Goal: Transaction & Acquisition: Purchase product/service

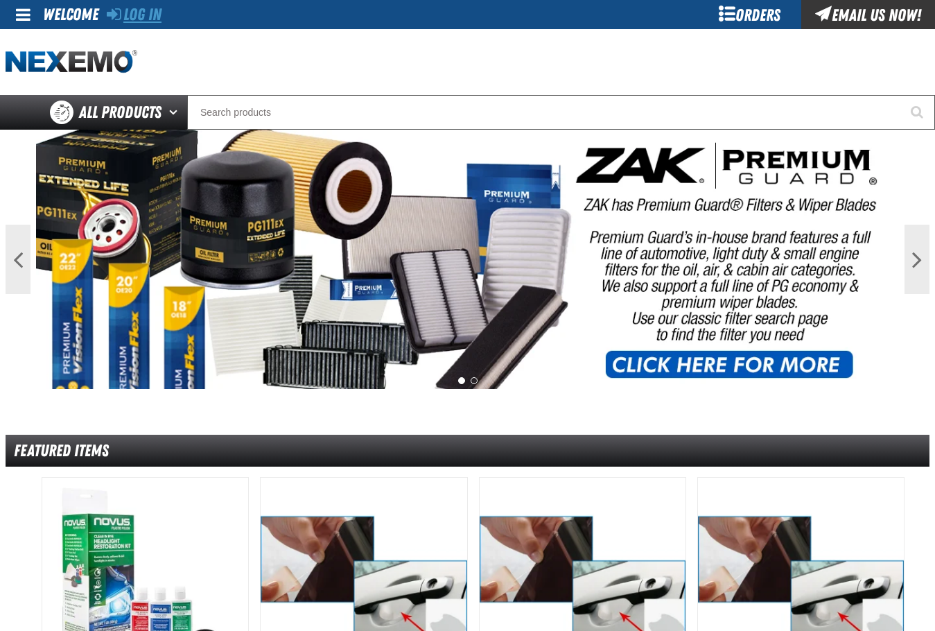
click at [132, 15] on link "Log In" at bounding box center [134, 14] width 55 height 19
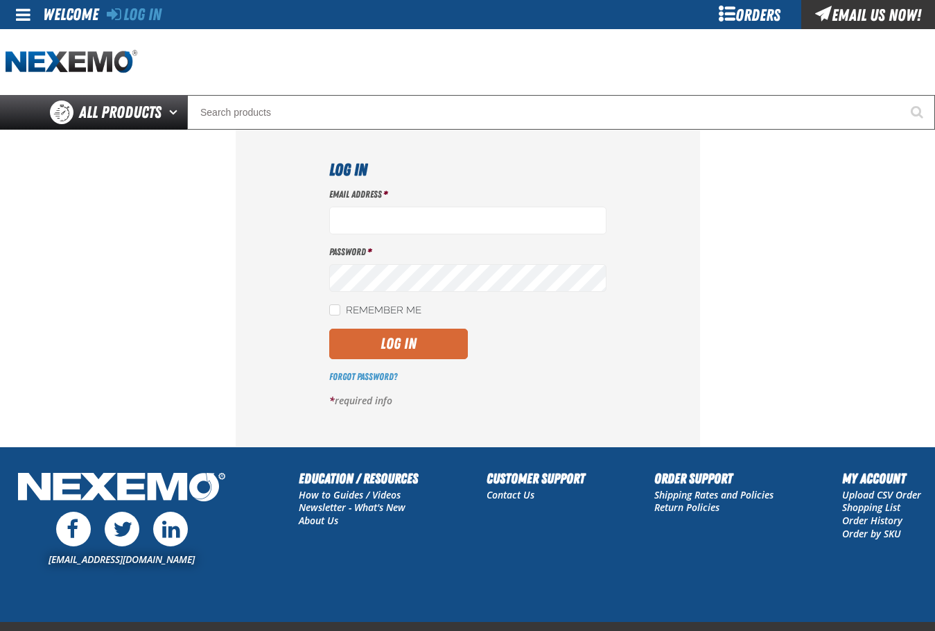
type input "mglazier@vtaig.com"
click at [377, 334] on button "Log In" at bounding box center [398, 344] width 139 height 31
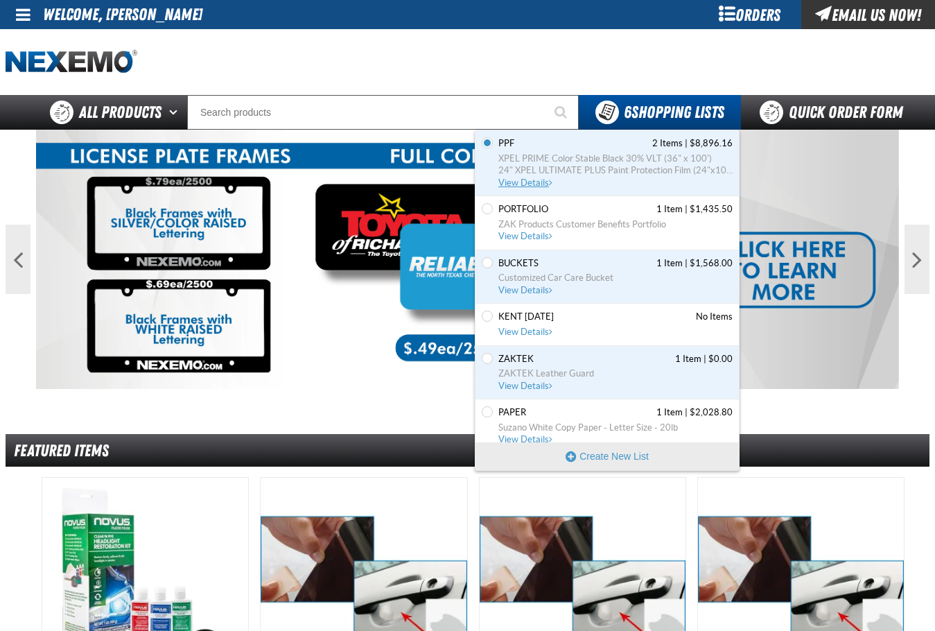
click at [523, 177] on link "PPF 2 Items | $8,896.16 XPEL PRIME Color Stable Black 30% VLT (36" x 100') 24" …" at bounding box center [614, 162] width 237 height 51
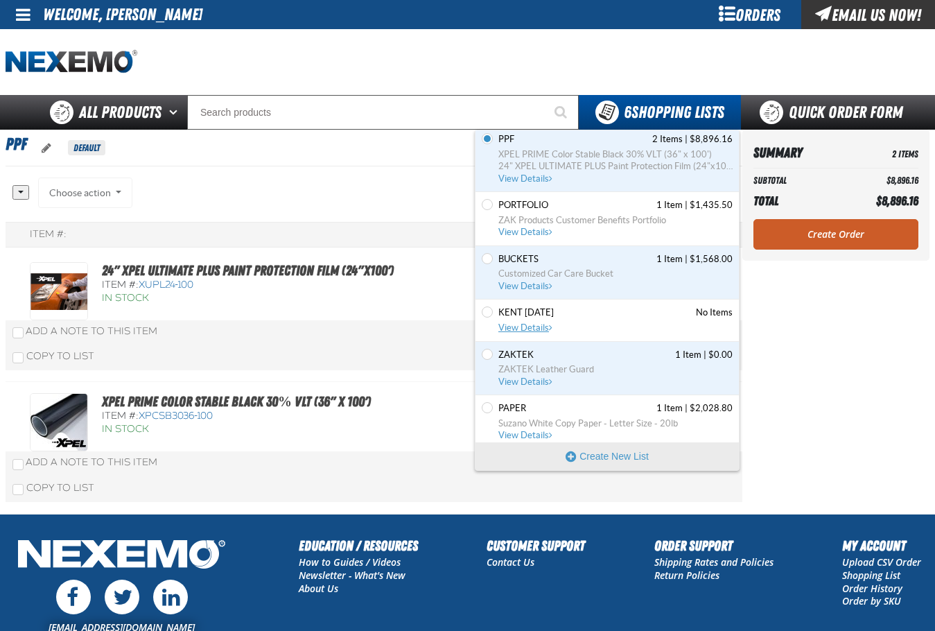
scroll to position [11, 0]
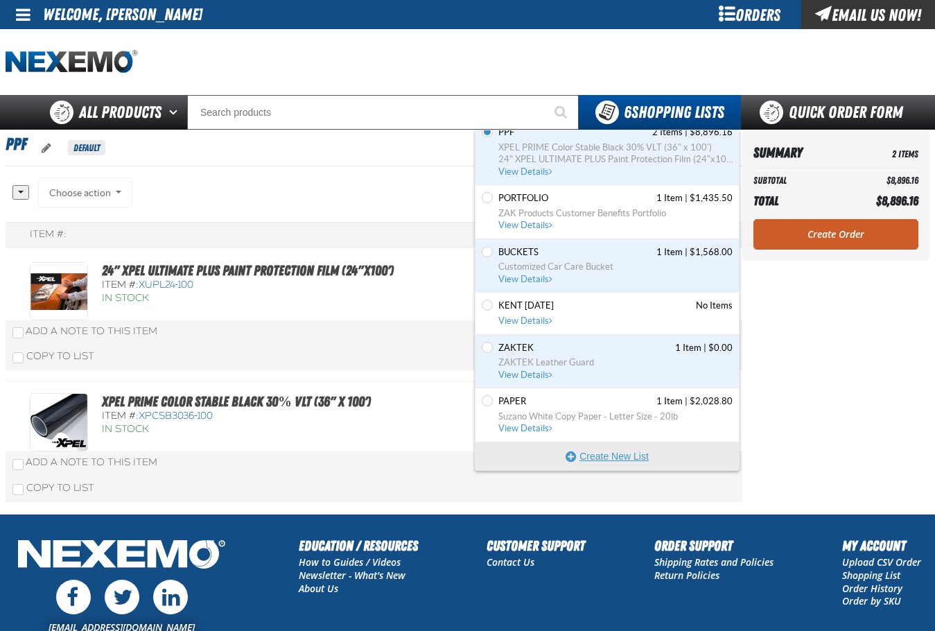
click at [624, 447] on button "Create New List" at bounding box center [607, 456] width 263 height 28
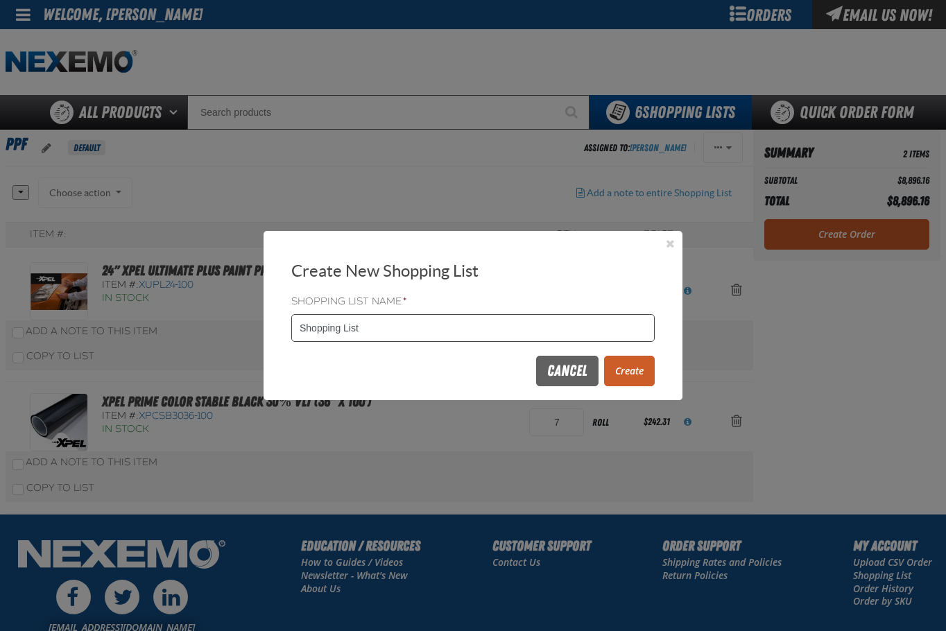
click at [404, 335] on input "Shopping List" at bounding box center [472, 328] width 363 height 28
type input "BACKCOUNTERCHEM"
click at [648, 356] on button "Create" at bounding box center [629, 371] width 51 height 31
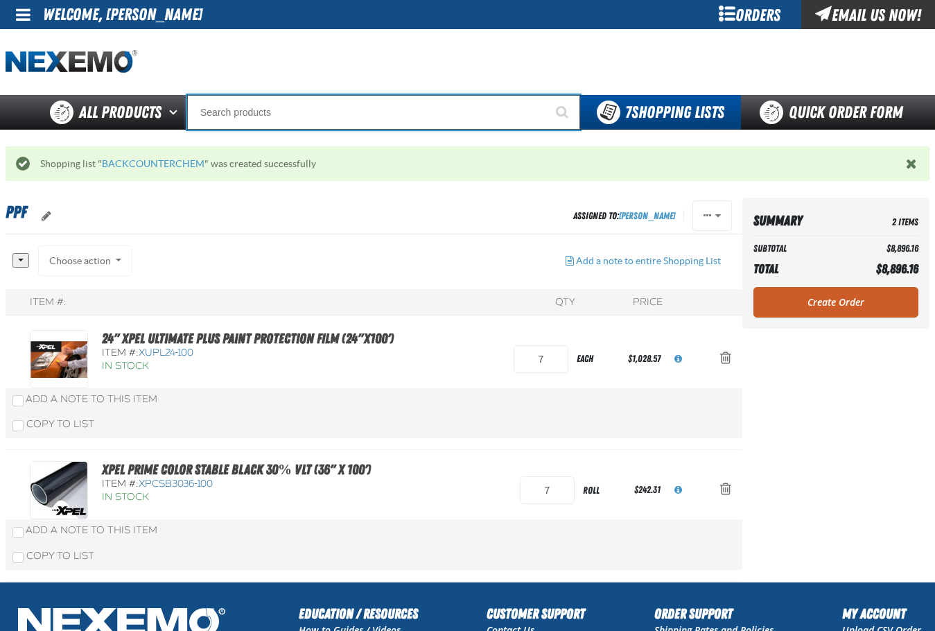
click at [413, 121] on input "Search" at bounding box center [383, 112] width 393 height 35
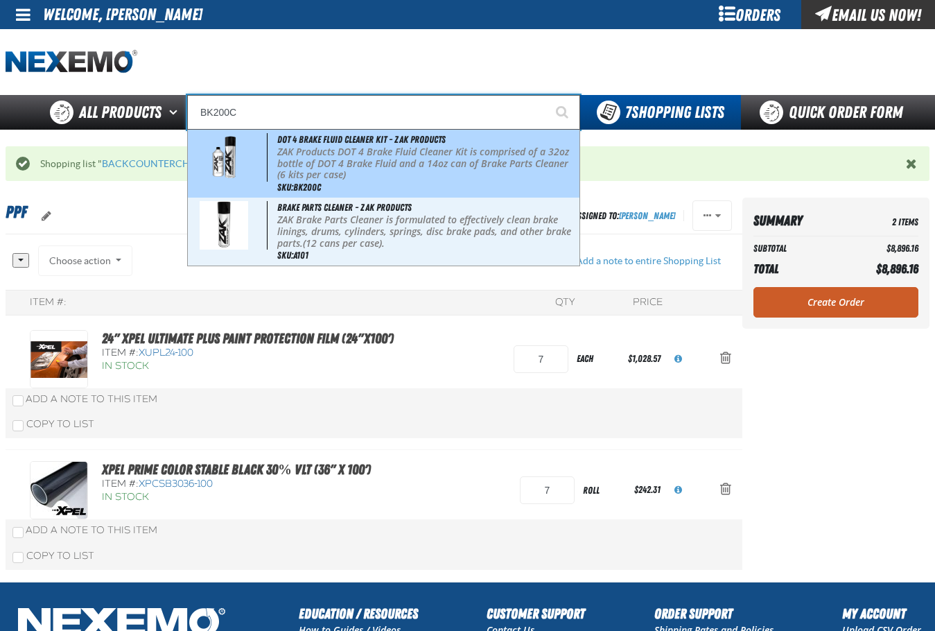
click at [403, 150] on p "ZAK Products DOT 4 Brake Fluid Cleaner Kit is comprised of a 32oz bottle of DOT…" at bounding box center [427, 158] width 300 height 24
type input "DOT 4 Brake Fluid Cleaner Kit - ZAK Products"
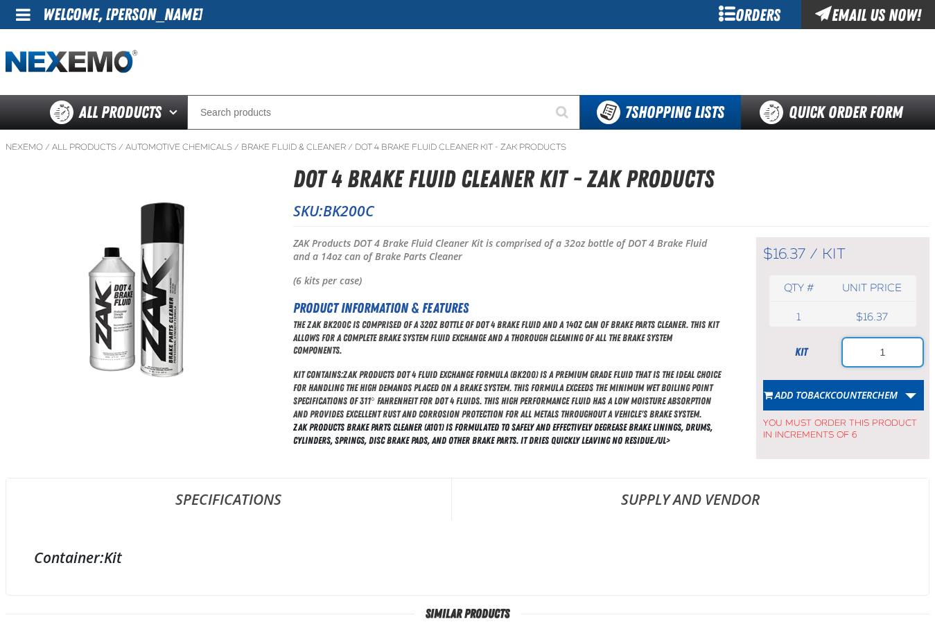
click at [905, 358] on input "1" at bounding box center [883, 352] width 80 height 28
type input "18"
click at [866, 388] on span "BACKCOUNTERCHEM" at bounding box center [853, 394] width 90 height 13
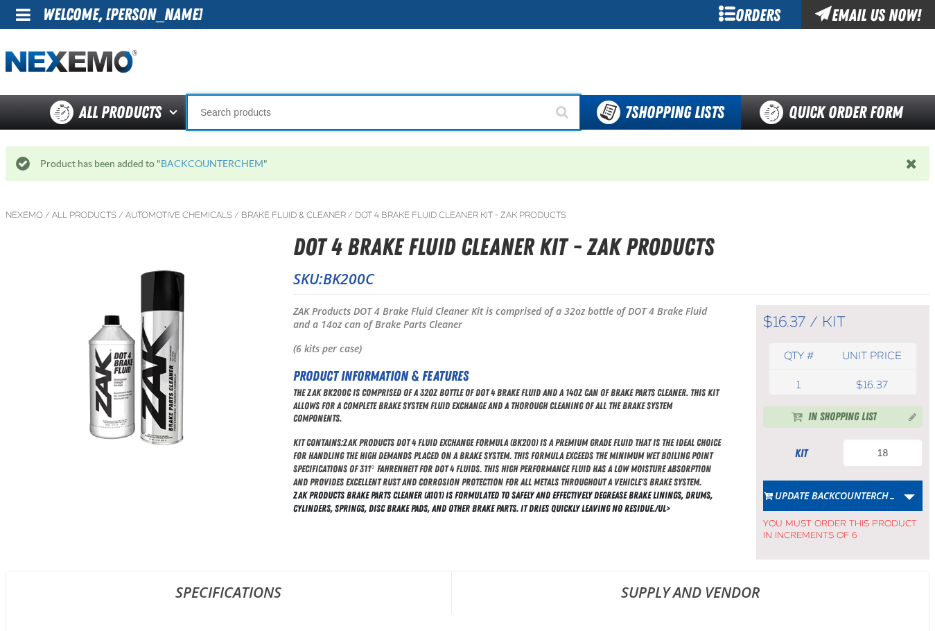
click at [306, 119] on input "Search" at bounding box center [383, 112] width 393 height 35
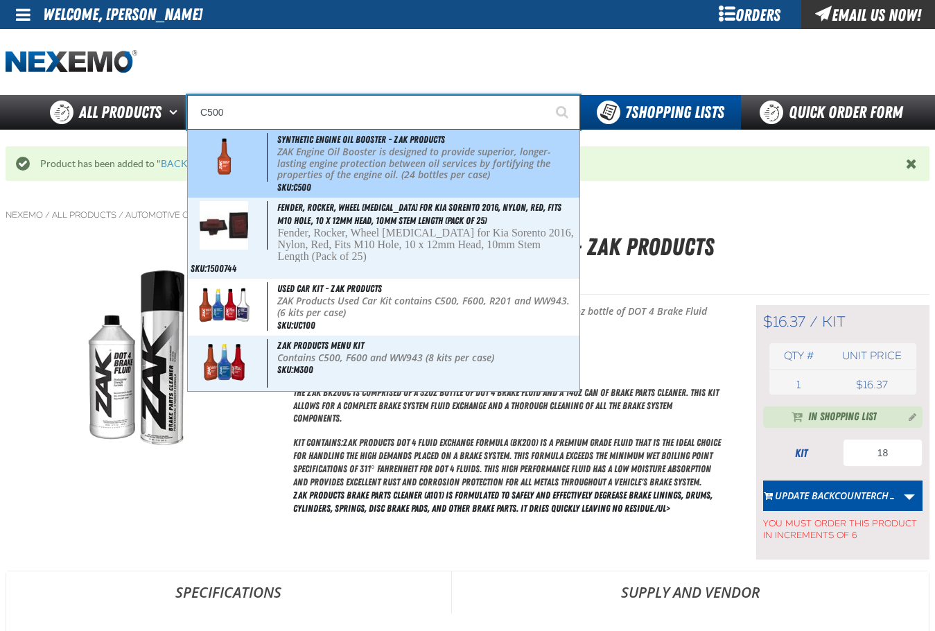
click at [303, 135] on span "Synthetic Engine Oil Booster - ZAK Products" at bounding box center [361, 139] width 168 height 11
type input "Synthetic Engine Oil Booster - ZAK Products"
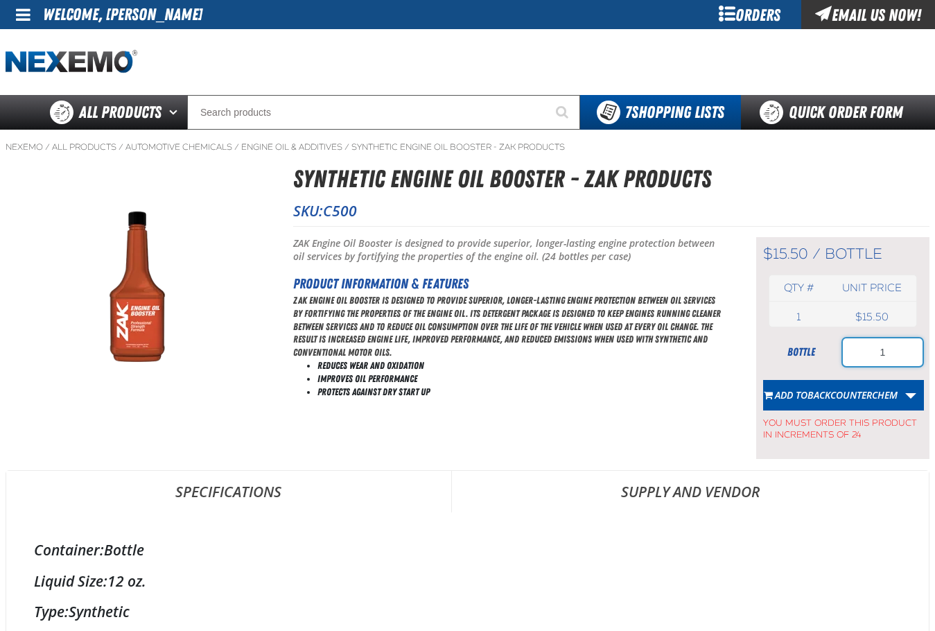
click at [868, 359] on input "1" at bounding box center [883, 352] width 80 height 28
click at [868, 358] on input "1" at bounding box center [883, 352] width 80 height 28
type input "48"
click at [849, 396] on span "BACKCOUNTERCHEM" at bounding box center [853, 394] width 90 height 13
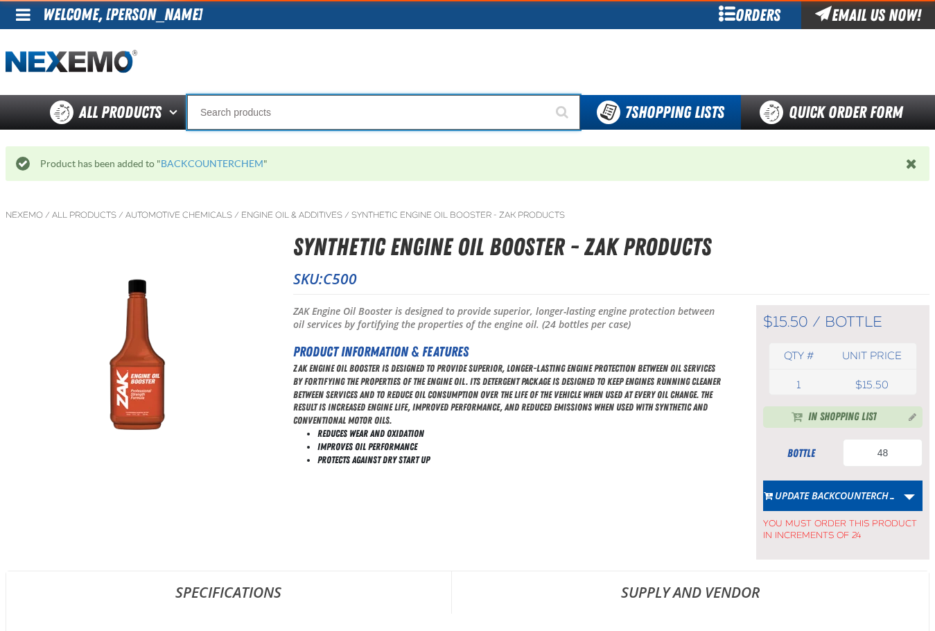
click at [378, 114] on input "Search" at bounding box center [383, 112] width 393 height 35
type input "FR"
type input "FROM"
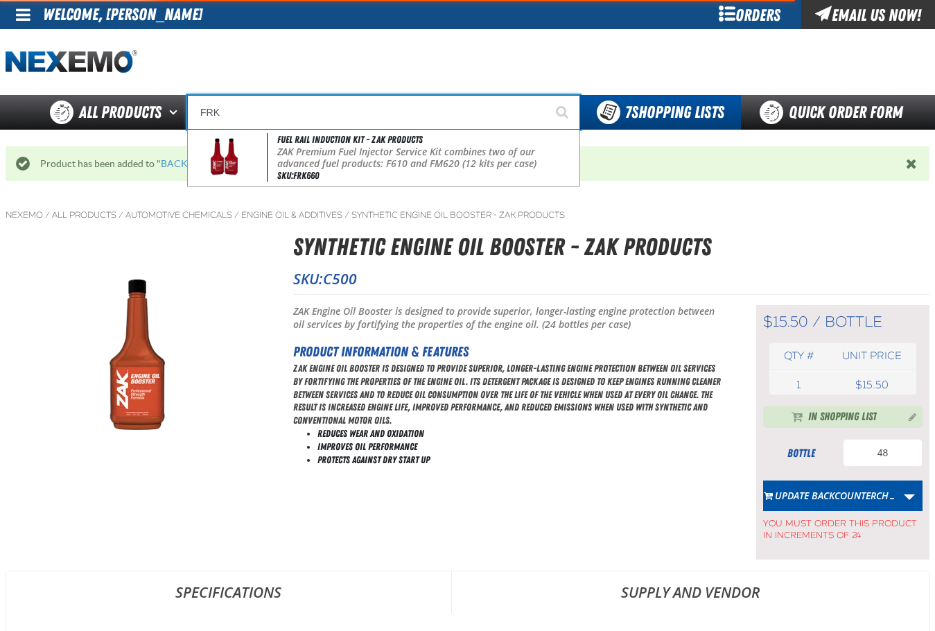
type input "FR"
type input "FROM"
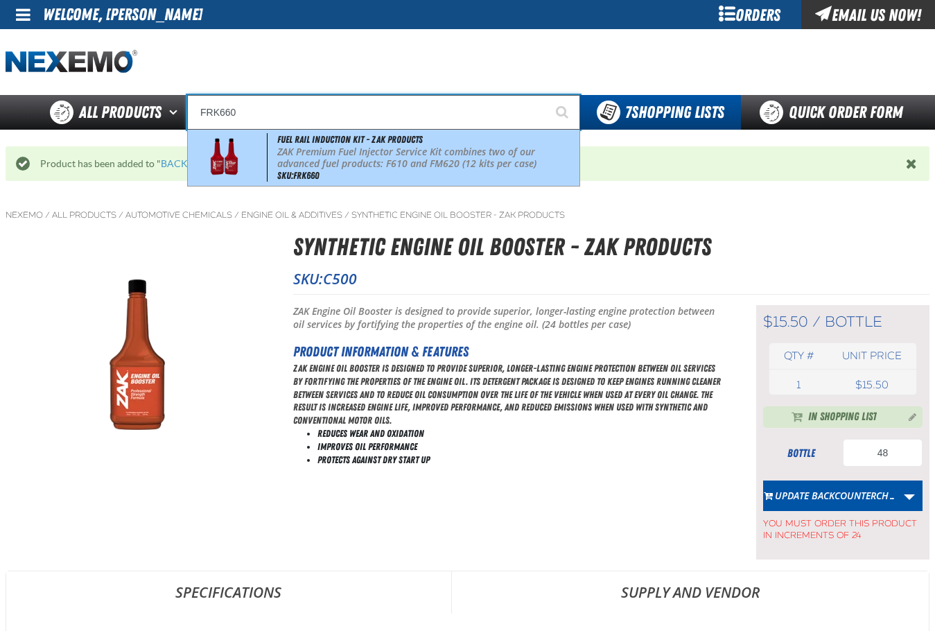
click at [409, 150] on p "ZAK Premium Fuel Injector Service Kit combines two of our advanced fuel product…" at bounding box center [427, 158] width 300 height 24
type input "Fuel Rail Induction Kit - ZAK Products"
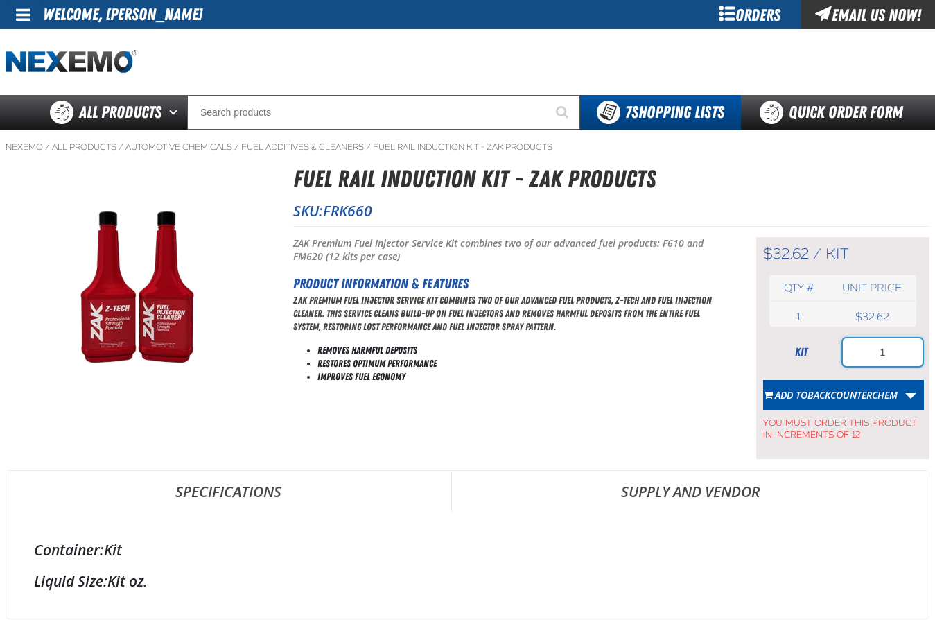
click at [876, 363] on input "1" at bounding box center [883, 352] width 80 height 28
type input "12"
click at [810, 384] on button "Add to BACKCOUNTERCHEM" at bounding box center [830, 395] width 135 height 31
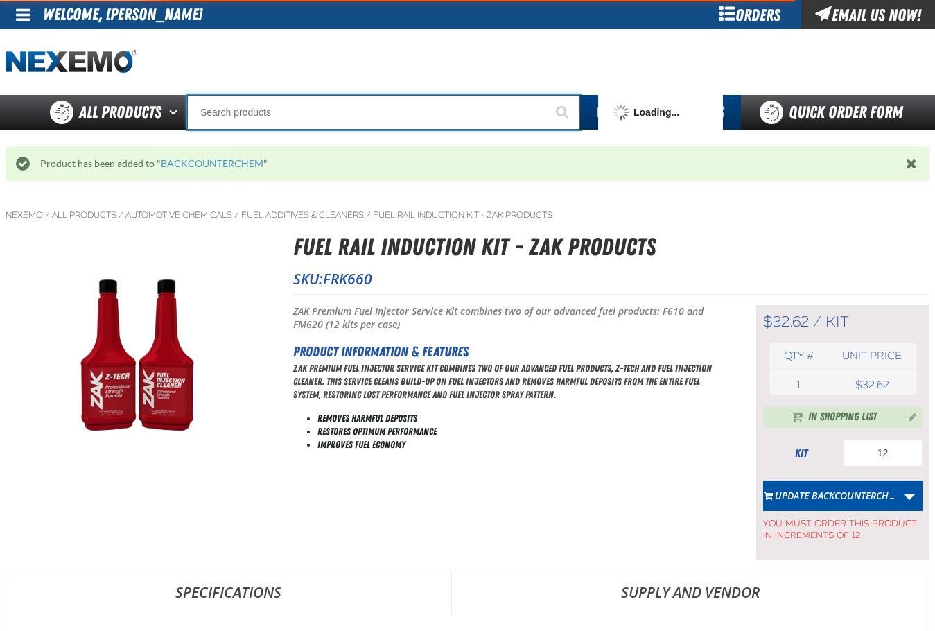
click at [426, 114] on input "Search" at bounding box center [383, 112] width 393 height 35
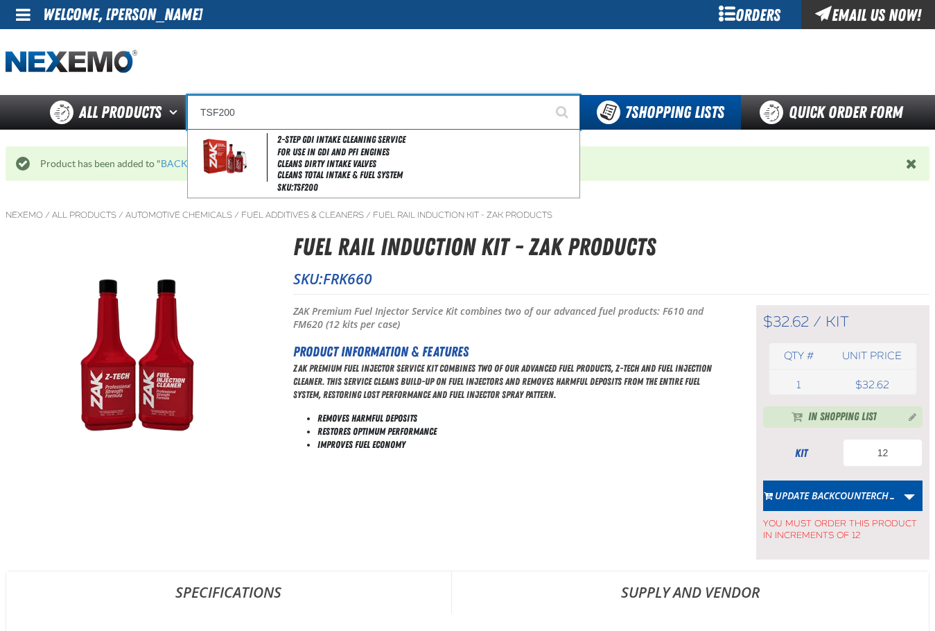
click at [442, 141] on div "2-Step GDI Intake Cleaning Service For Use in GDI and PFI Engines Cleans Dirty …" at bounding box center [384, 164] width 392 height 68
type input "2-Step GDI Intake Cleaning Service"
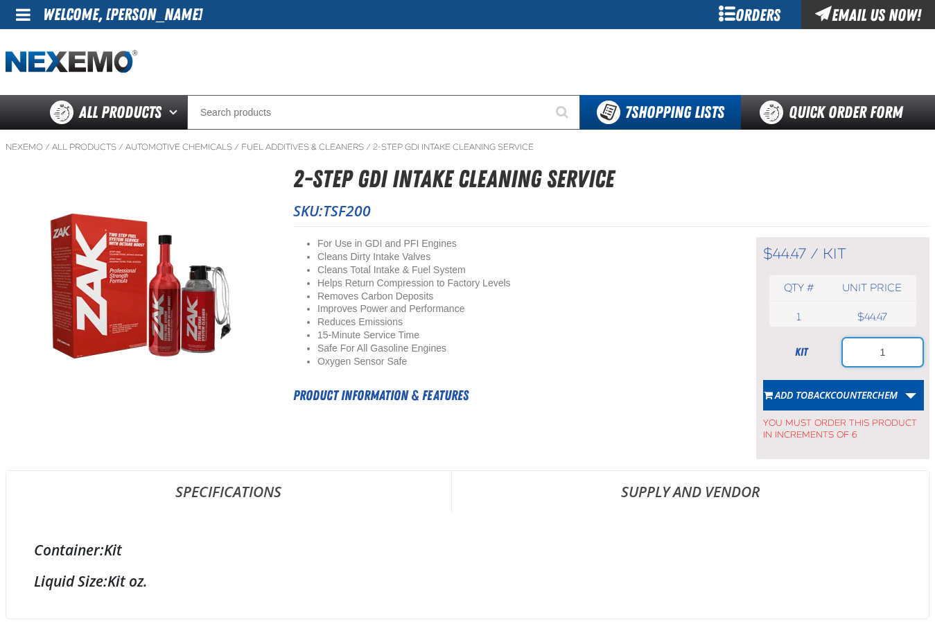
click at [863, 346] on input "1" at bounding box center [883, 352] width 80 height 28
click at [864, 346] on input "1" at bounding box center [883, 352] width 80 height 28
type input "12"
click at [885, 424] on span "You must order this product in increments of 6" at bounding box center [842, 425] width 159 height 31
drag, startPoint x: 854, startPoint y: 391, endPoint x: 707, endPoint y: 280, distance: 184.1
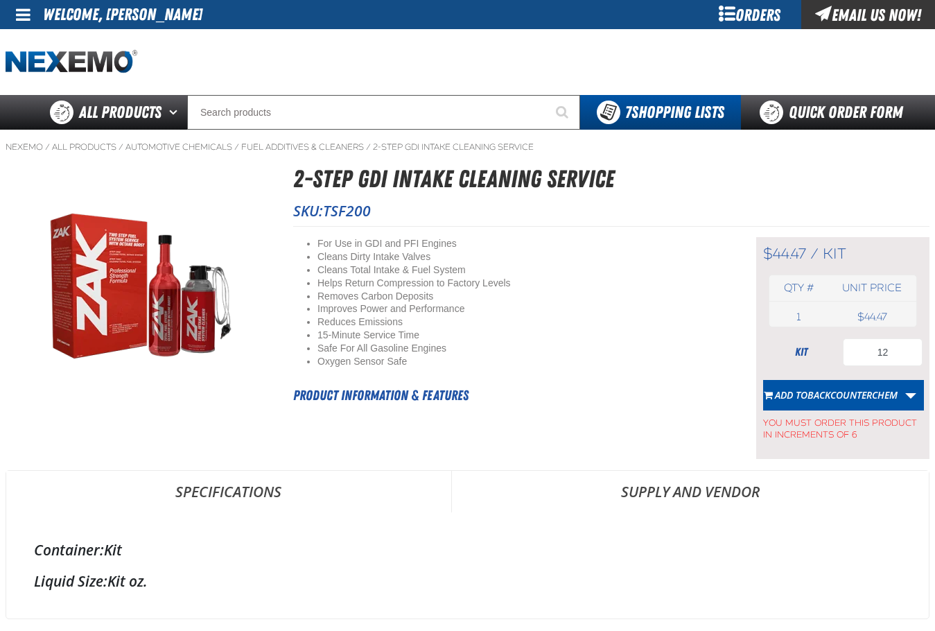
click at [853, 390] on span "BACKCOUNTERCHEM" at bounding box center [853, 394] width 90 height 13
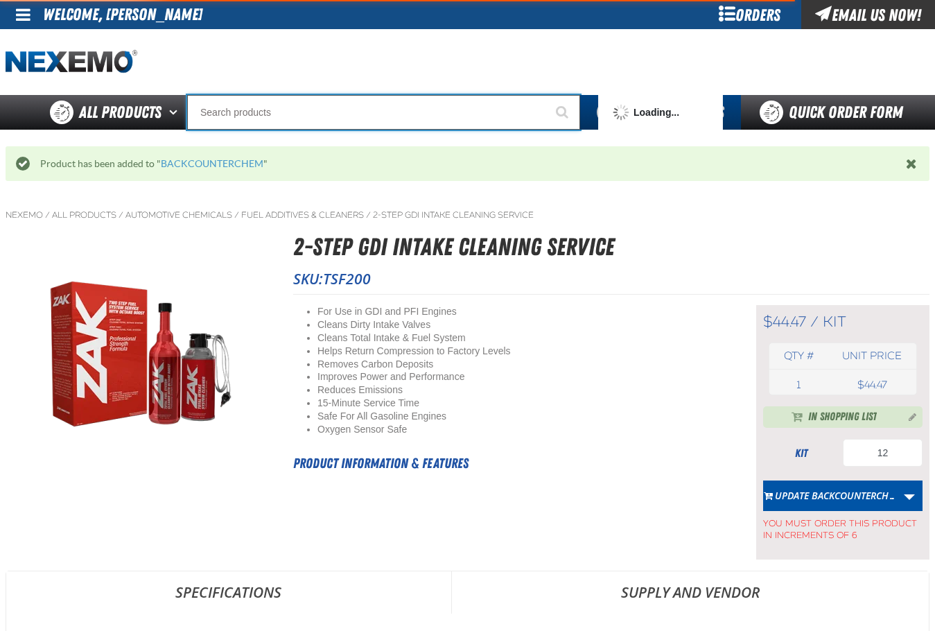
click at [400, 108] on input "Search" at bounding box center [383, 112] width 393 height 35
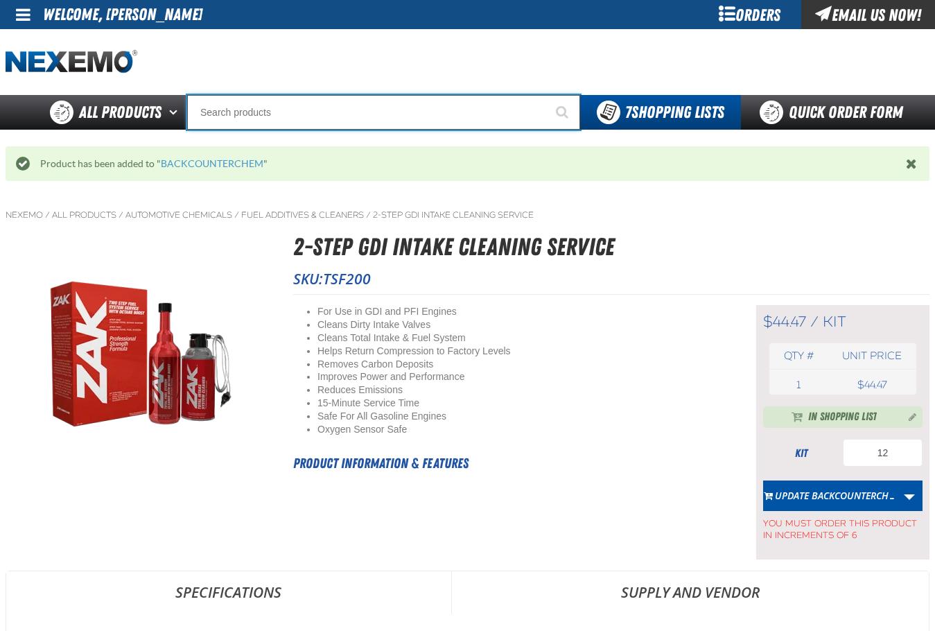
type input "R"
type input "ROADSIDE R"
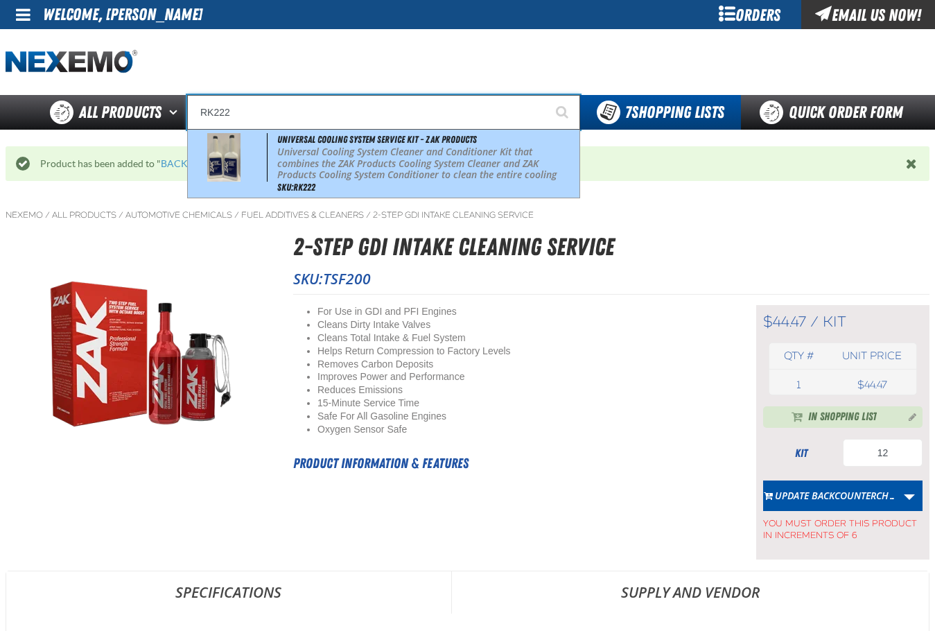
click at [415, 166] on p "Universal Cooling System Cleaner and Conditioner Kit that combines the ZAK Prod…" at bounding box center [427, 169] width 300 height 46
type input "Universal Cooling System Service Kit - ZAK Products"
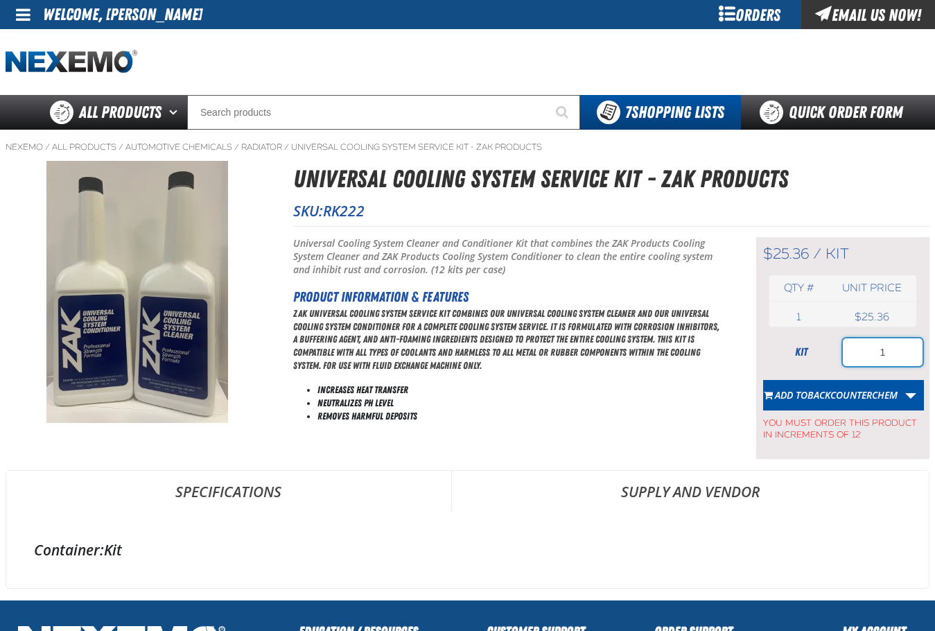
click at [907, 363] on input "1" at bounding box center [883, 352] width 80 height 28
type input "12"
click at [832, 391] on span "BACKCOUNTERCHEM" at bounding box center [853, 394] width 90 height 13
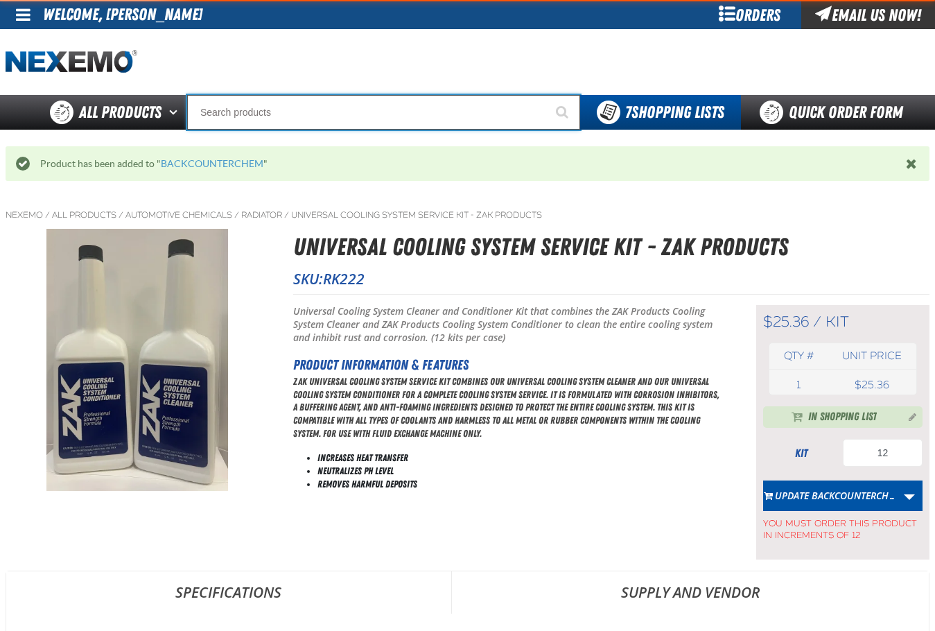
click at [297, 121] on input "Search" at bounding box center [383, 112] width 393 height 35
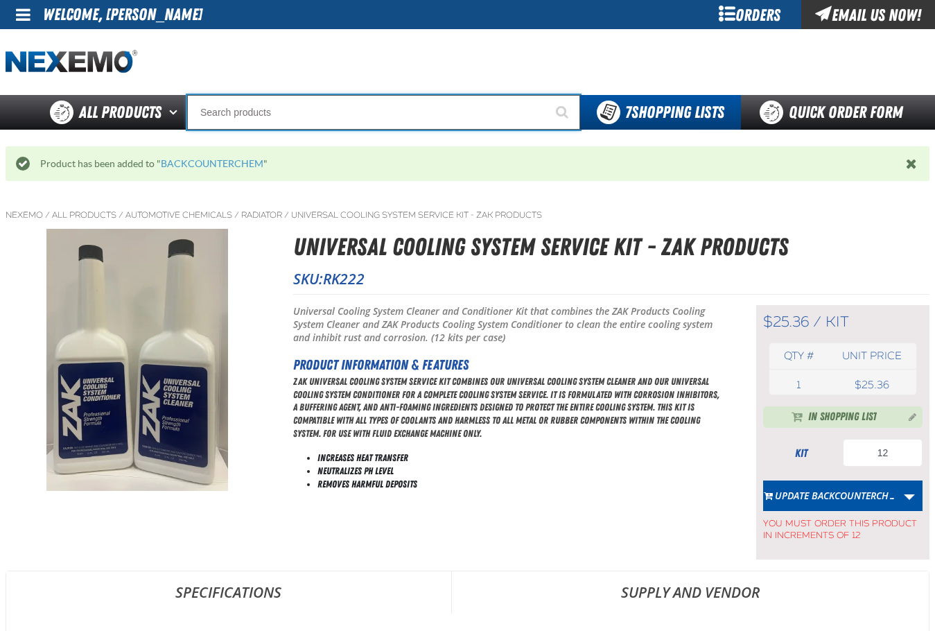
type input "C"
type input "C Alkaline Battery 1.5 Volt (12 per pack)"
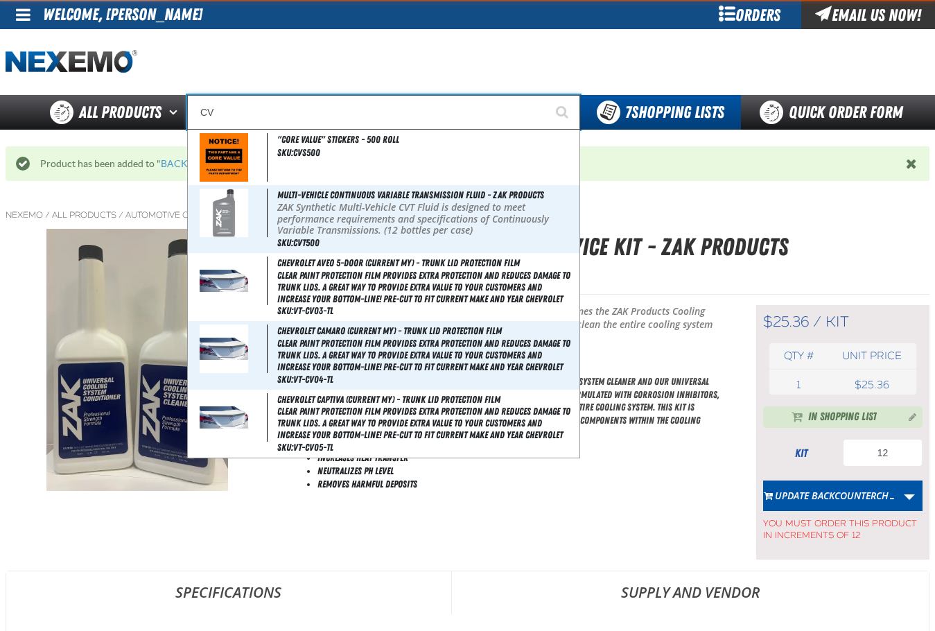
type input "CVT"
type input "CVT Booster - ZAK Products"
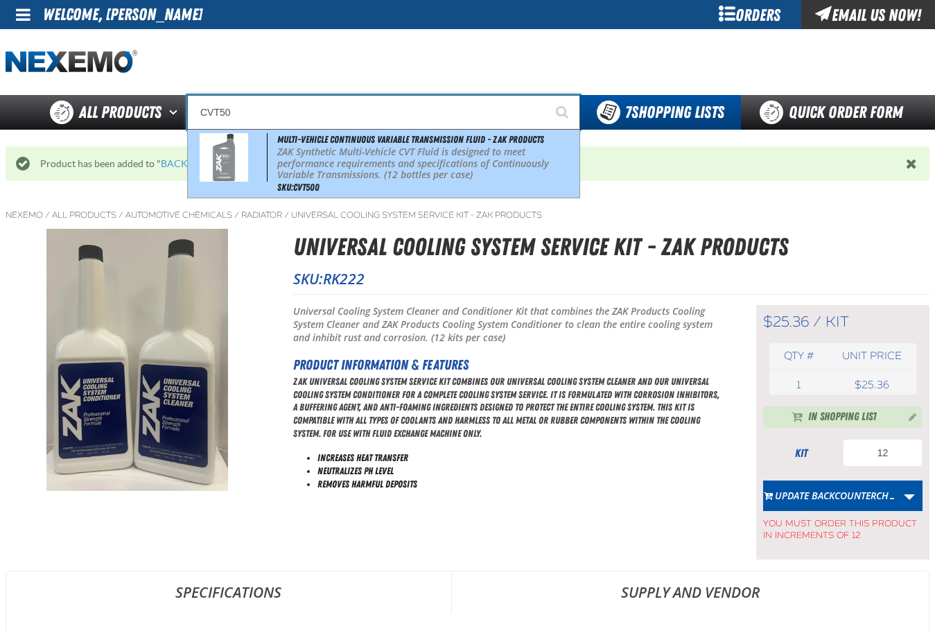
click at [386, 187] on div "Multi-Vehicle Continuous Variable Transmission Fluid - ZAK Products ZAK Synthet…" at bounding box center [384, 164] width 392 height 68
type input "Multi-Vehicle Continuous Variable Transmission Fluid - ZAK Products"
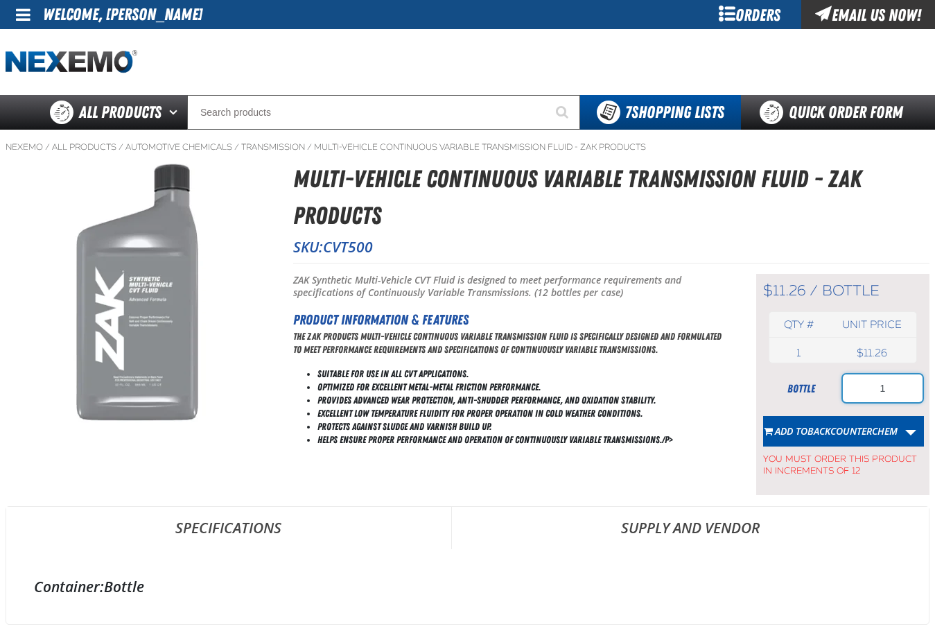
click at [892, 387] on input "1" at bounding box center [883, 388] width 80 height 28
type input "60"
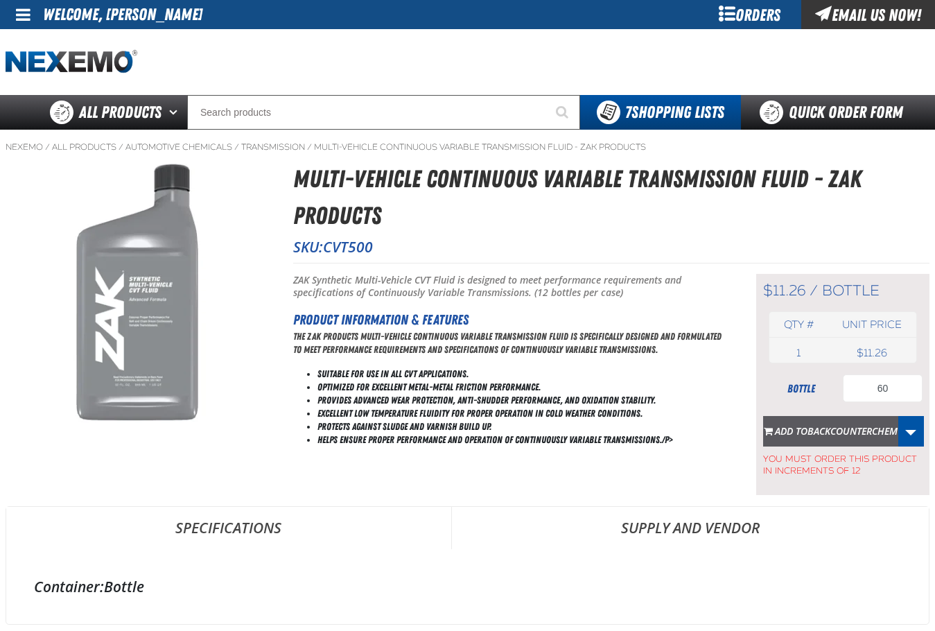
click at [867, 426] on span "BACKCOUNTERCHEM" at bounding box center [853, 430] width 90 height 13
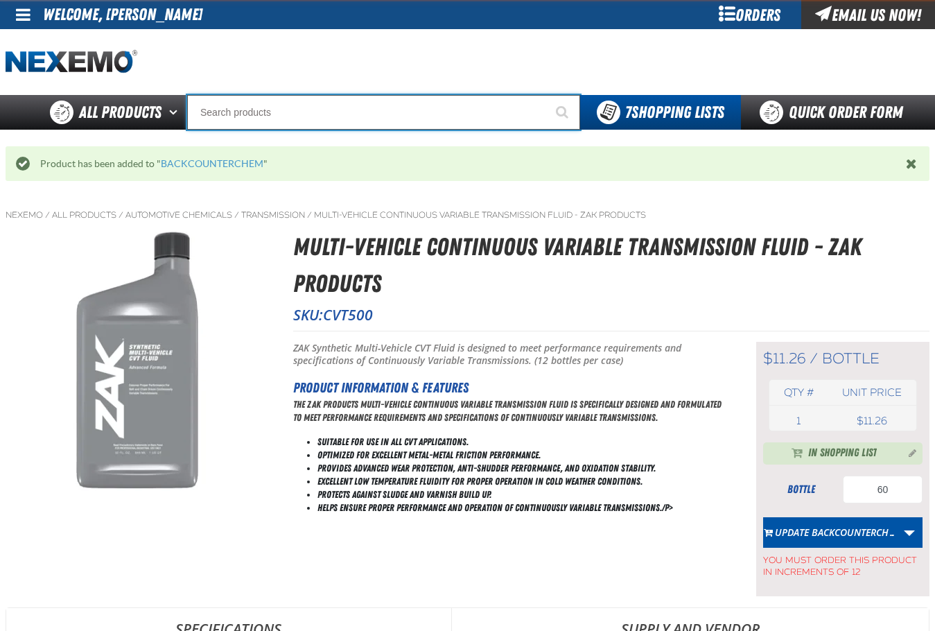
click at [441, 120] on input "Search" at bounding box center [383, 112] width 393 height 35
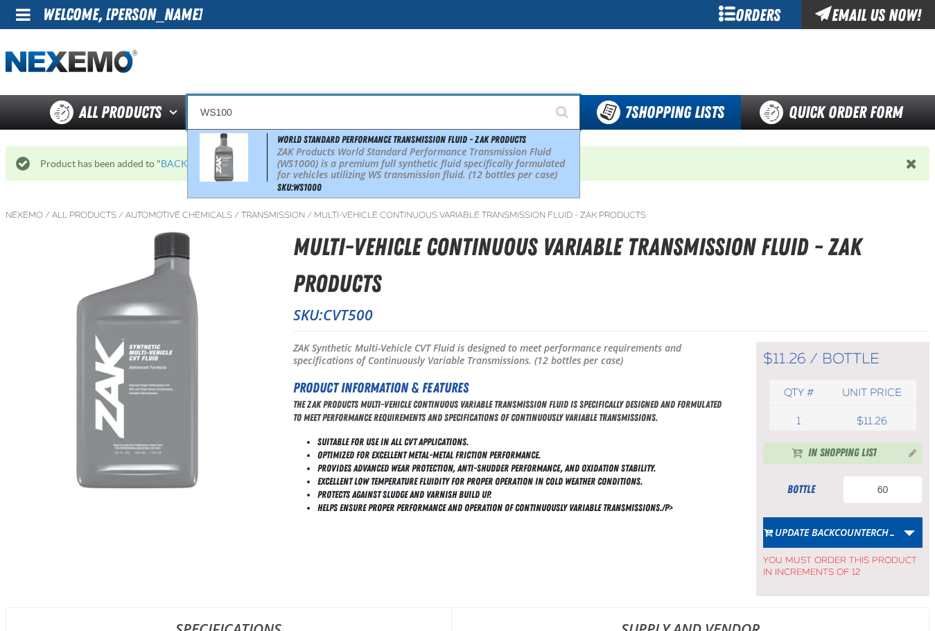
click at [476, 139] on span "World Standard Performance Transmission Fluid - ZAK Products" at bounding box center [401, 139] width 249 height 11
type input "World Standard Performance Transmission Fluid - ZAK Products"
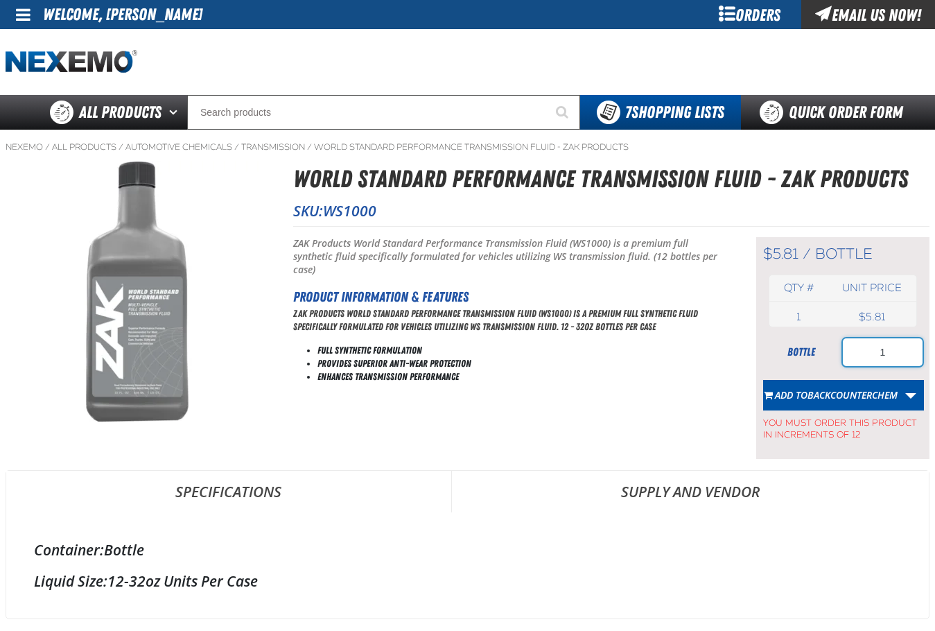
click at [881, 357] on input "1" at bounding box center [883, 352] width 80 height 28
type input "60"
click at [887, 384] on button "Add to BACKCOUNTERCHEM" at bounding box center [830, 395] width 135 height 31
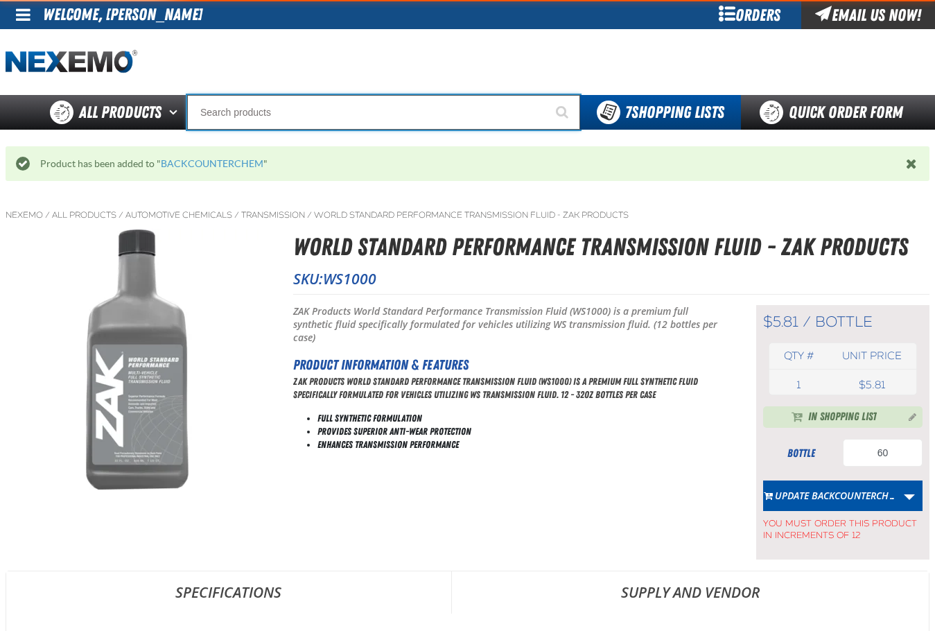
click at [356, 122] on input "Search" at bounding box center [383, 112] width 393 height 35
type input "UC"
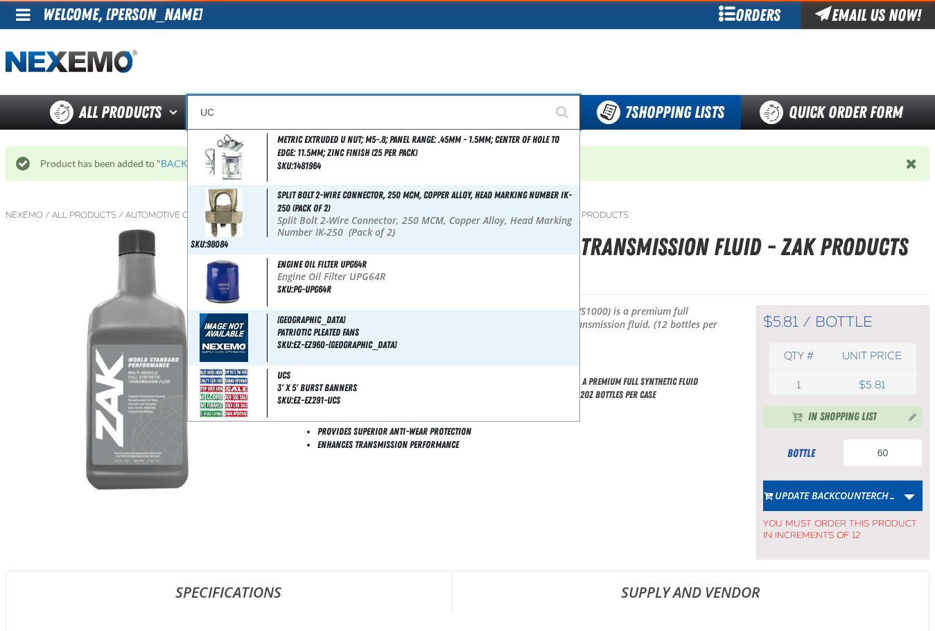
type input "UC RED"
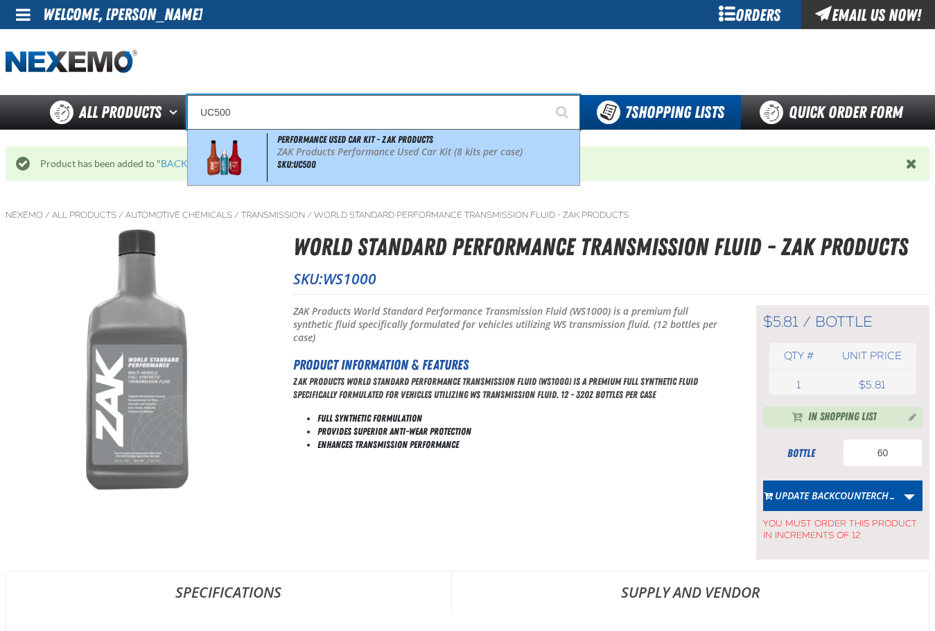
click at [372, 147] on p "ZAK Products Performance Used Car Kit (8 kits per case)" at bounding box center [427, 152] width 300 height 12
type input "Performance Used Car Kit - ZAK Products"
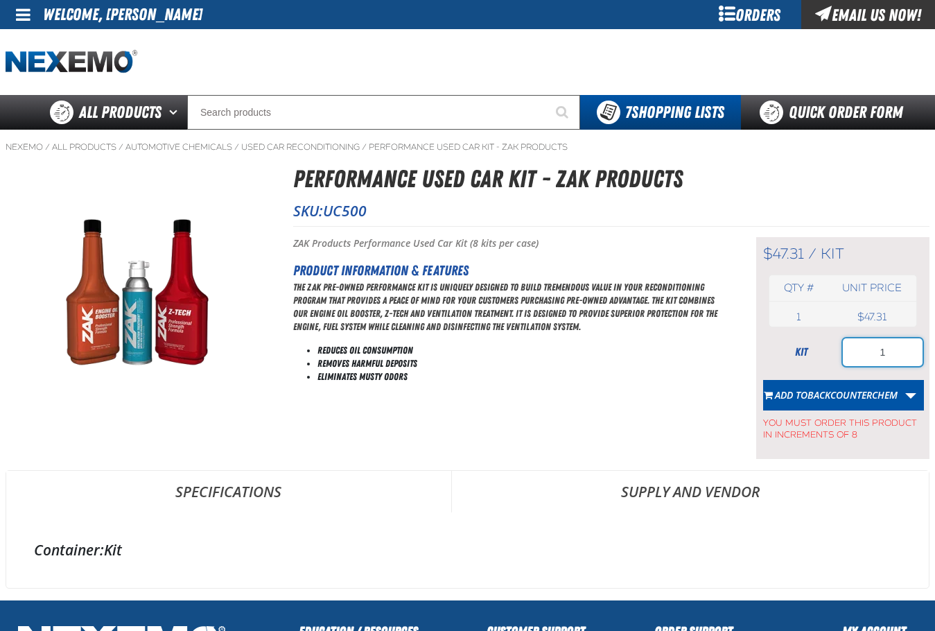
click at [896, 365] on input "1" at bounding box center [883, 352] width 80 height 28
click at [865, 354] on input "16" at bounding box center [883, 352] width 80 height 28
type input "8"
click at [836, 387] on button "Add to BACKCOUNTERCHEM" at bounding box center [830, 395] width 135 height 31
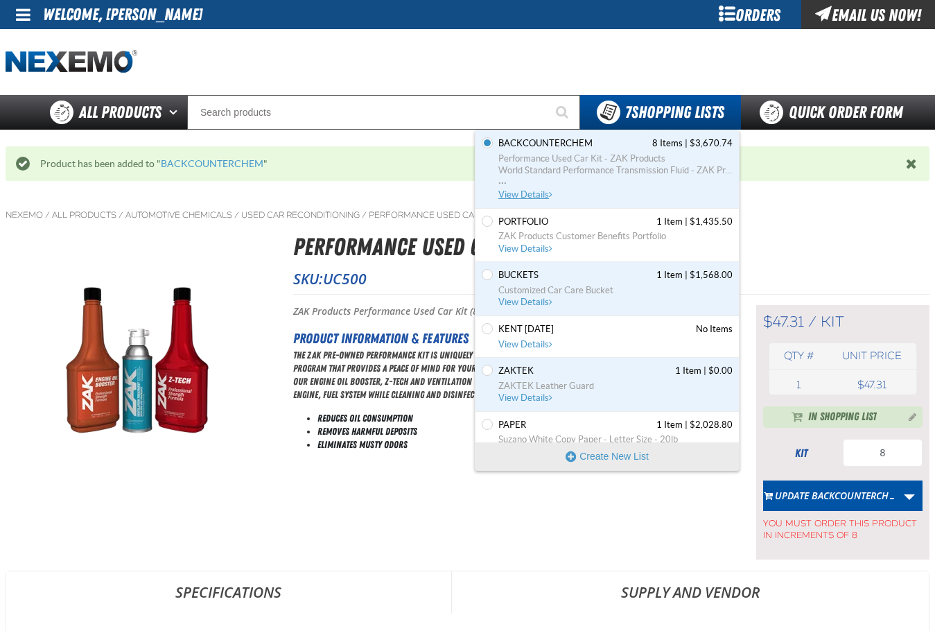
click at [531, 187] on span "Performance Used Car Kit - ZAK Products World Standard Performance Transmission…" at bounding box center [615, 171] width 234 height 37
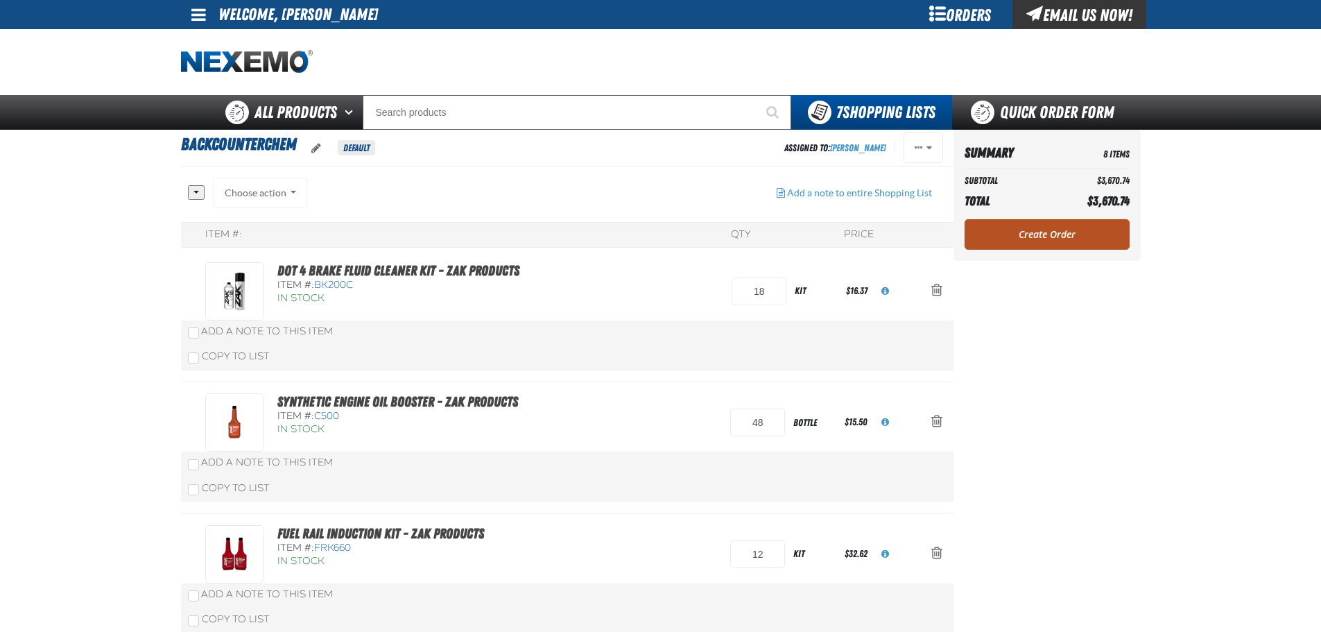
click at [935, 226] on link "Create Order" at bounding box center [1046, 234] width 165 height 31
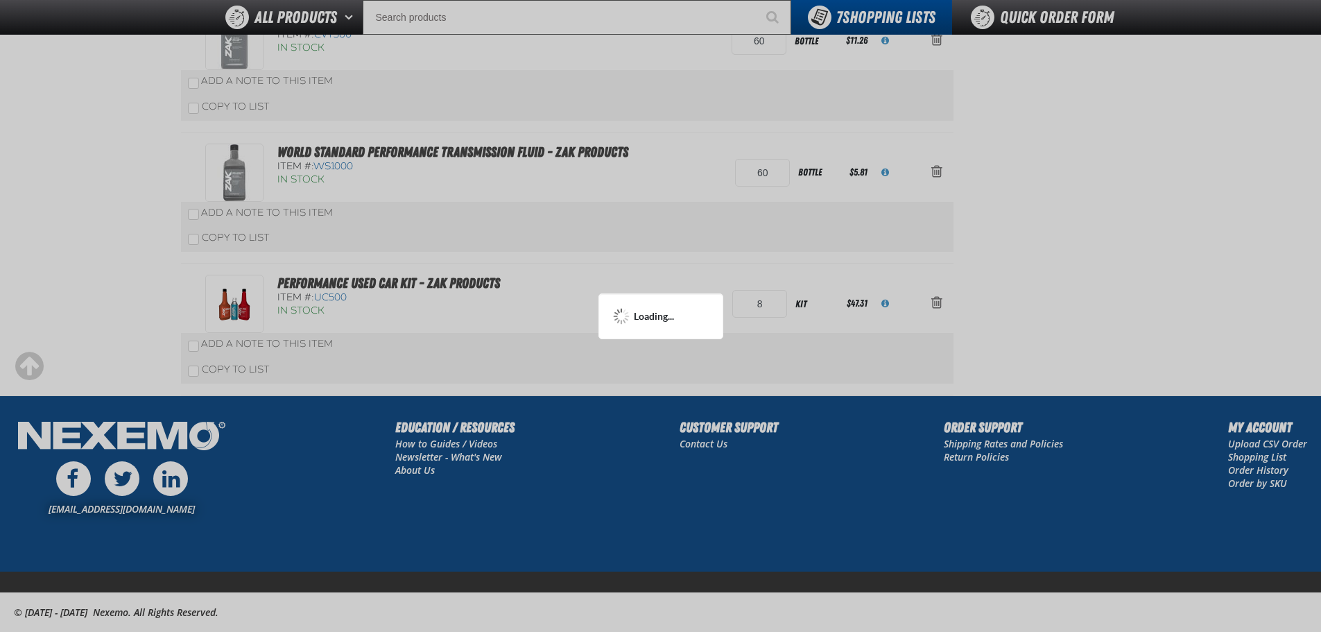
scroll to position [901, 0]
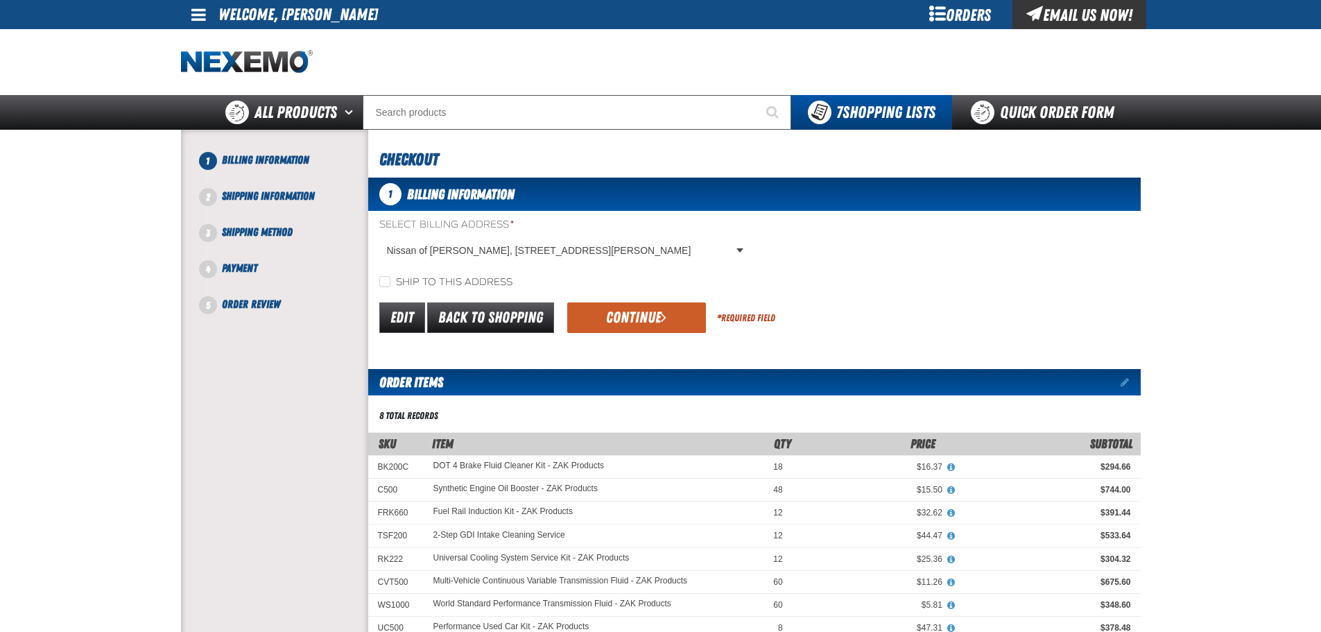
click at [509, 281] on label "Ship to this address" at bounding box center [445, 282] width 133 height 13
click at [390, 281] on input "Ship to this address" at bounding box center [384, 281] width 11 height 11
checkbox input "true"
click at [584, 308] on button "Continue" at bounding box center [636, 317] width 139 height 31
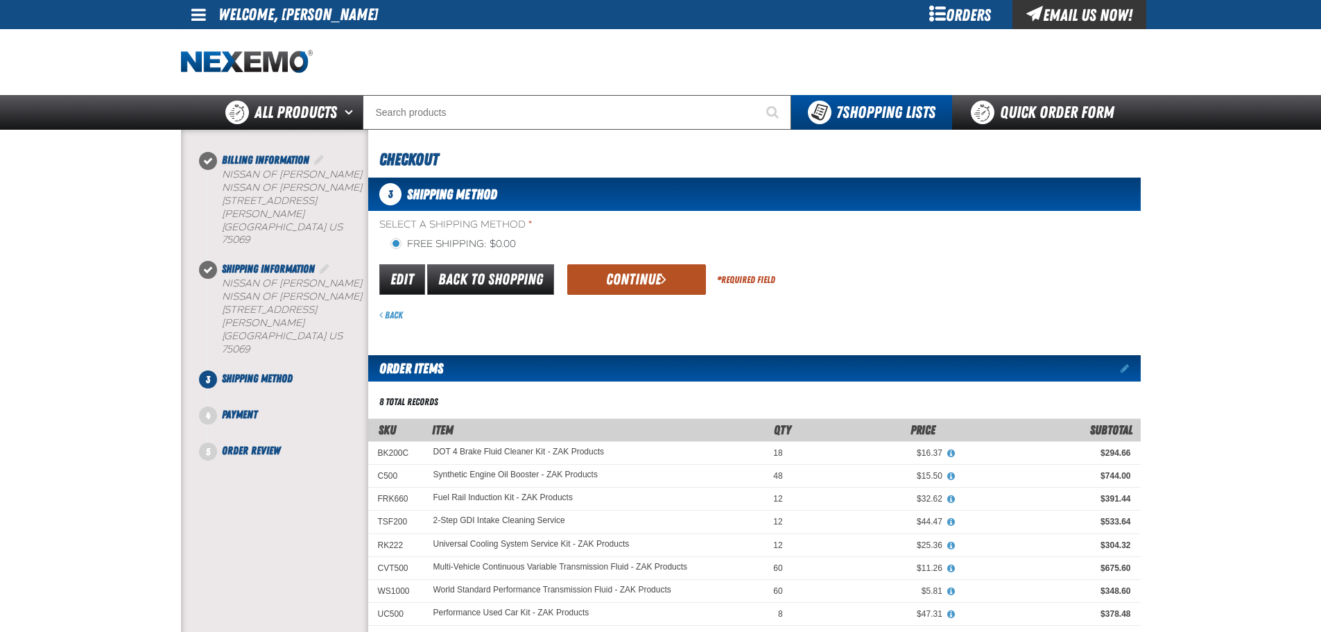
click at [655, 285] on button "Continue" at bounding box center [636, 279] width 139 height 31
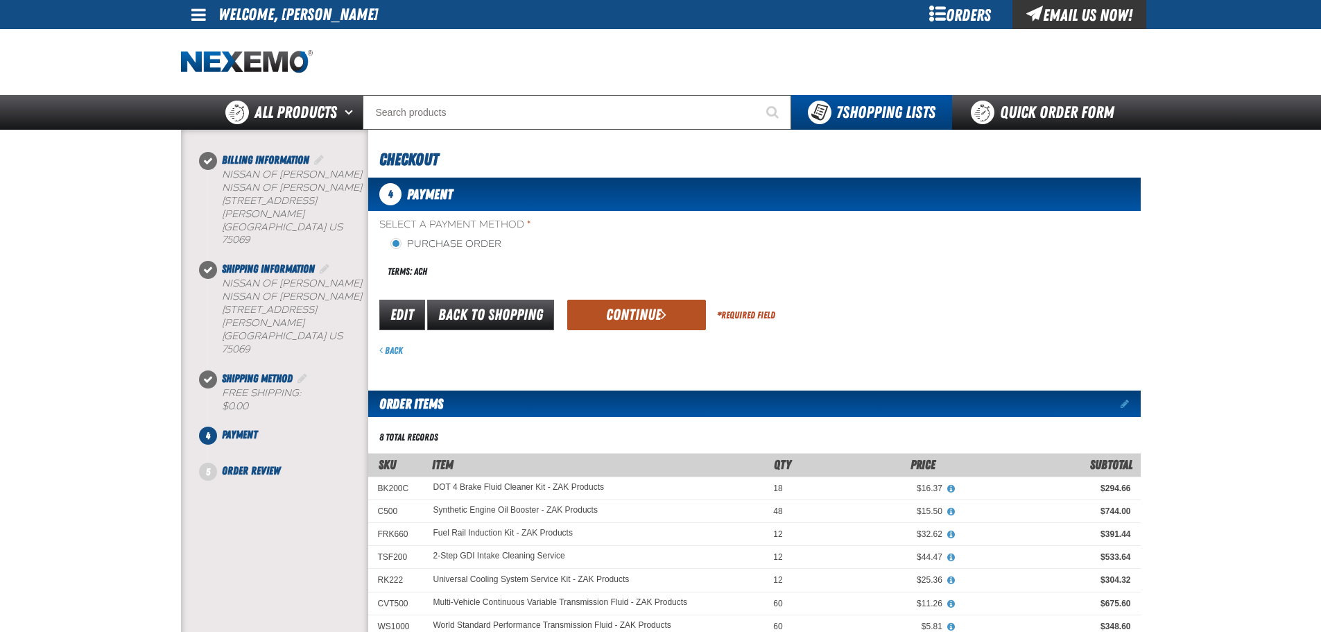
click at [658, 300] on button "Continue" at bounding box center [636, 315] width 139 height 31
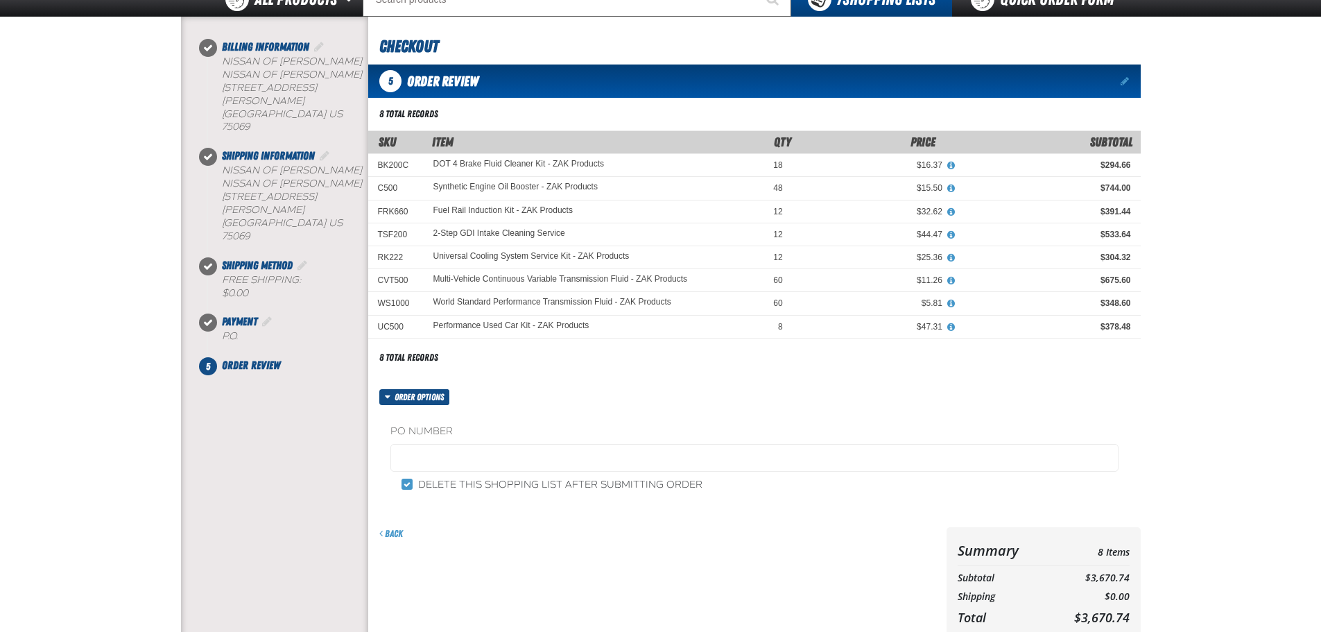
scroll to position [162, 0]
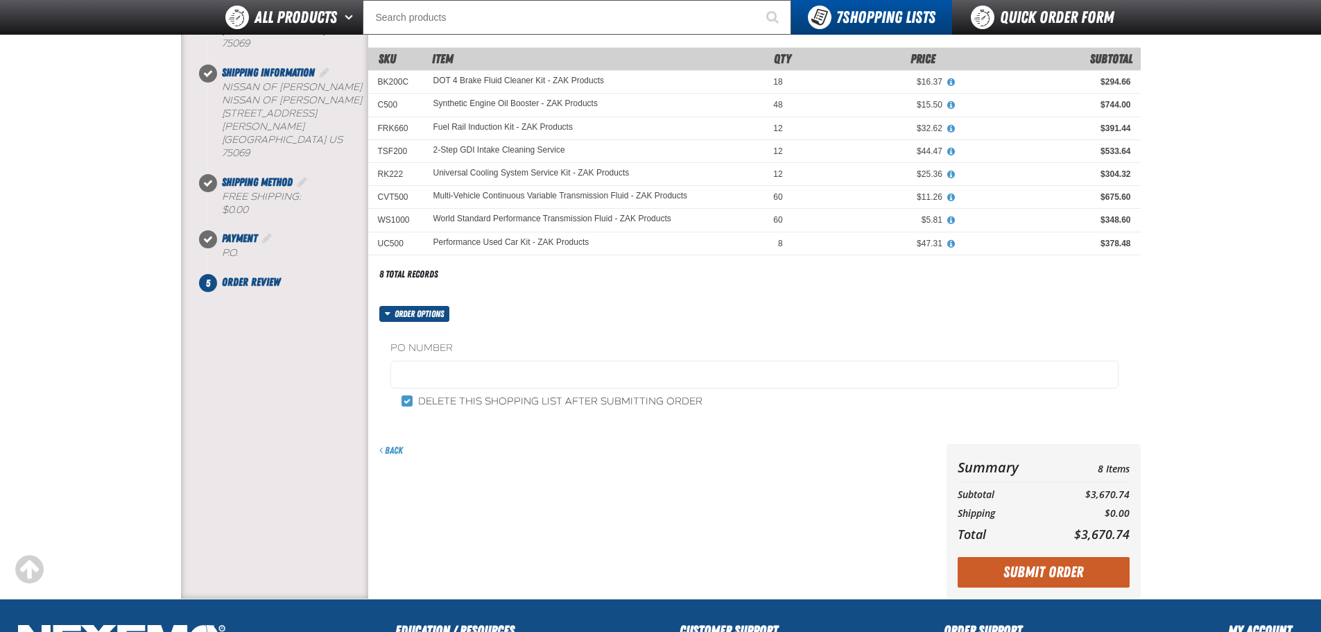
click at [406, 409] on div "PO Number Delete this shopping list after submitting order" at bounding box center [754, 375] width 772 height 106
click at [406, 404] on input "Delete this shopping list after submitting order" at bounding box center [406, 400] width 11 height 11
checkbox input "false"
click at [1009, 564] on button "Submit Order" at bounding box center [1043, 572] width 172 height 31
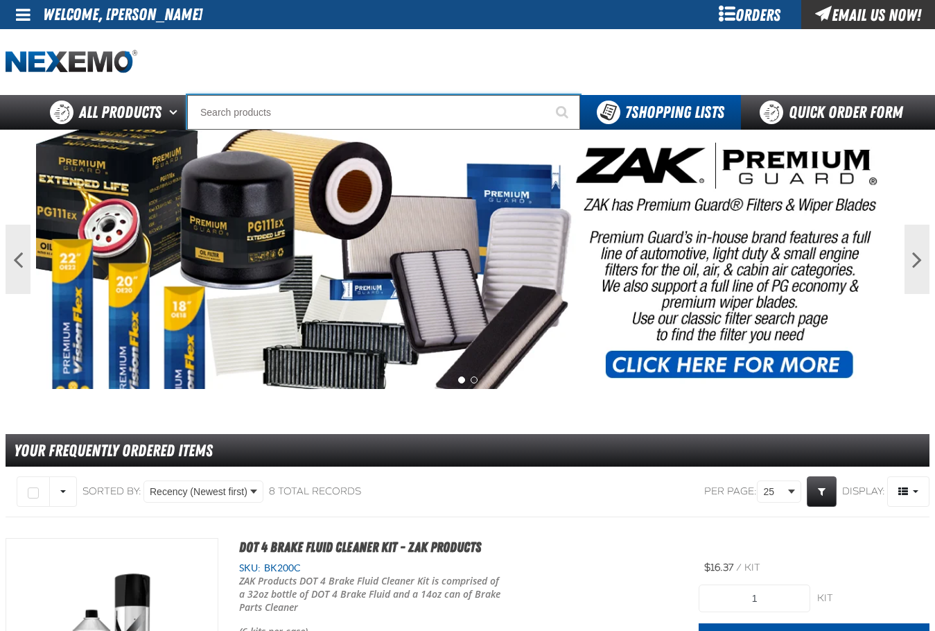
click at [410, 103] on input "Search" at bounding box center [383, 112] width 393 height 35
type input "C"
type input "C Alkaline Battery 1.5 Volt (12 per pack)"
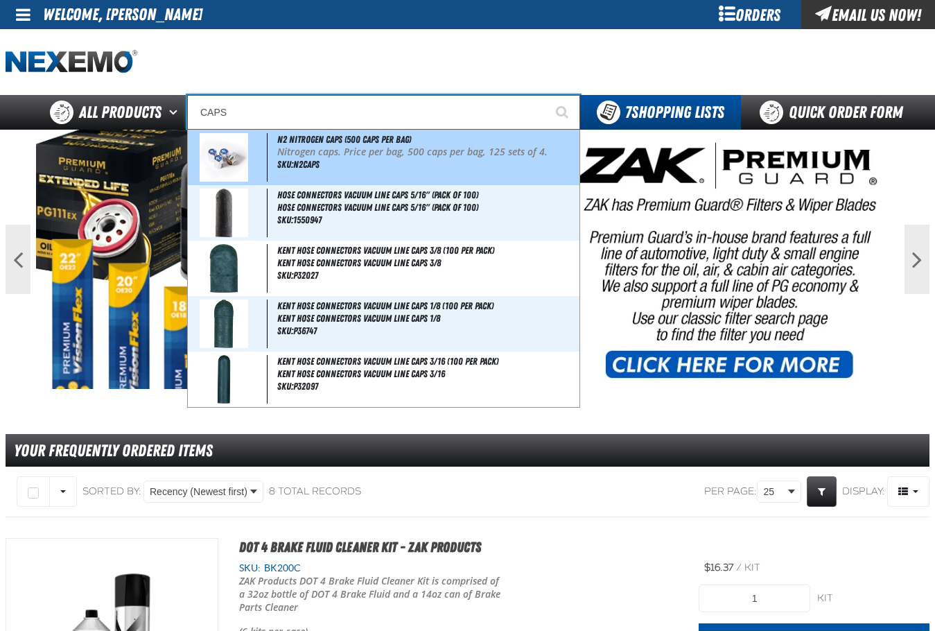
click at [408, 155] on p "Nitrogen caps. Price per bag, 500 caps per bag, 125 sets of 4." at bounding box center [427, 152] width 300 height 12
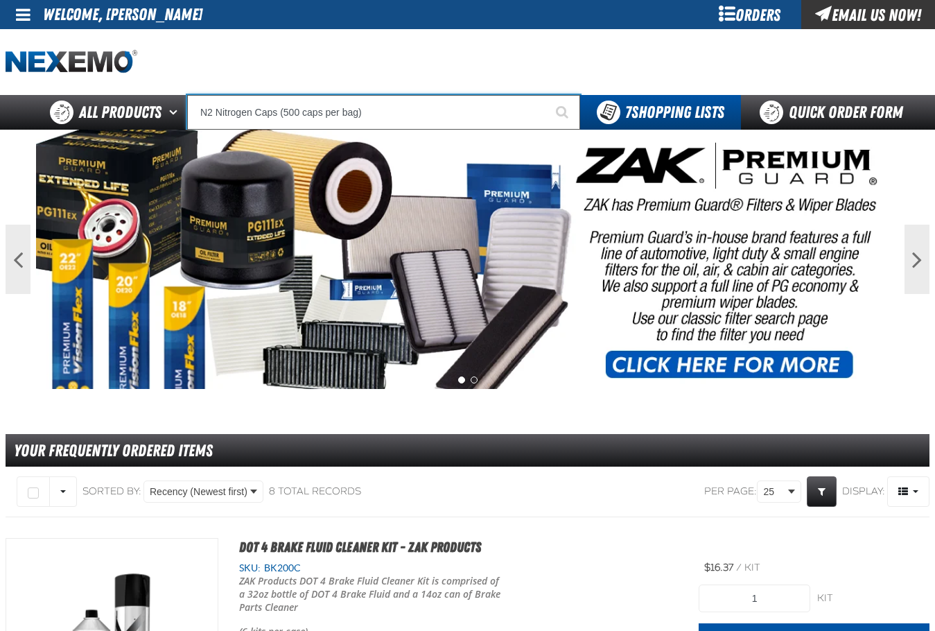
type input "N2 Nitrogen Caps (500 caps per bag)"
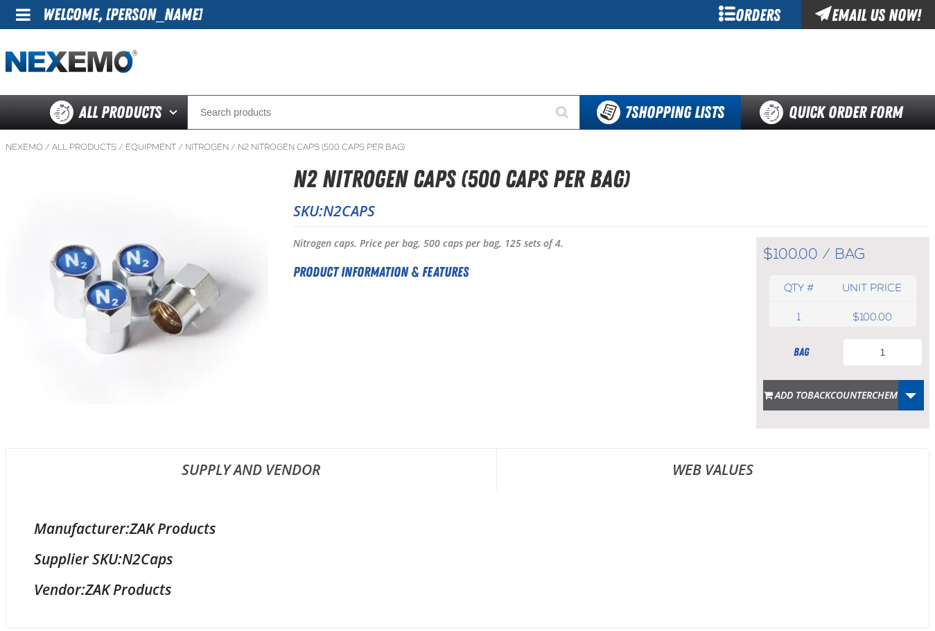
click at [859, 391] on span "BACKCOUNTERCHEM" at bounding box center [853, 394] width 90 height 13
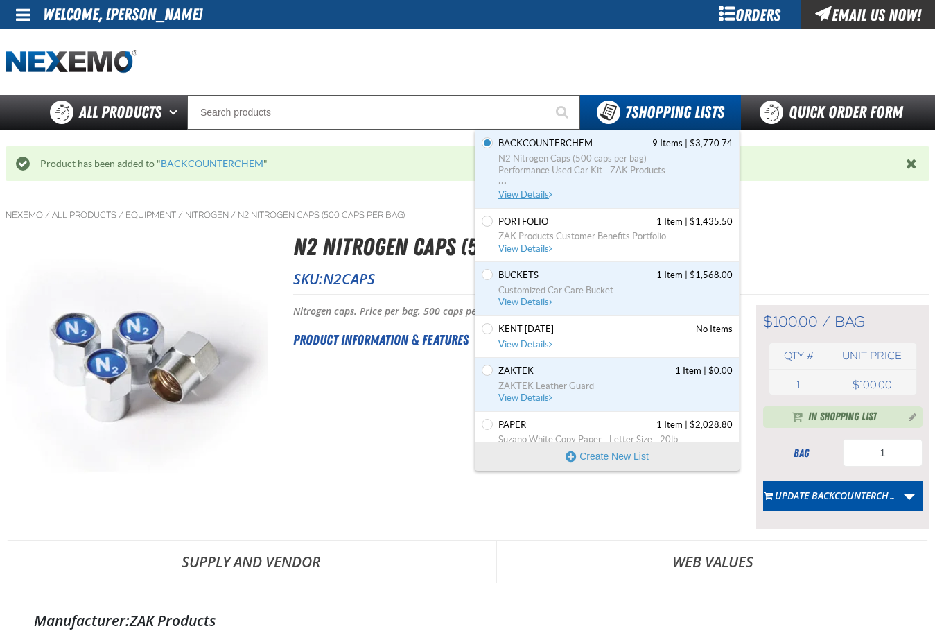
click at [536, 193] on span "View Details" at bounding box center [526, 194] width 56 height 10
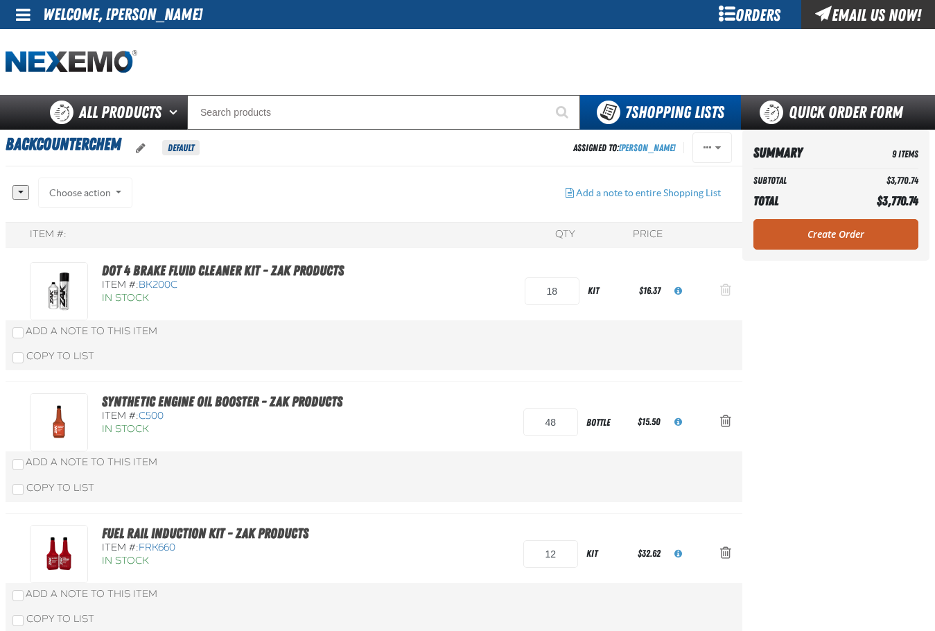
click at [742, 294] on button "Action Remove DOT 4 Brake Fluid Cleaner Kit - ZAK Products from BACKCOUNTERCHEM" at bounding box center [725, 291] width 33 height 31
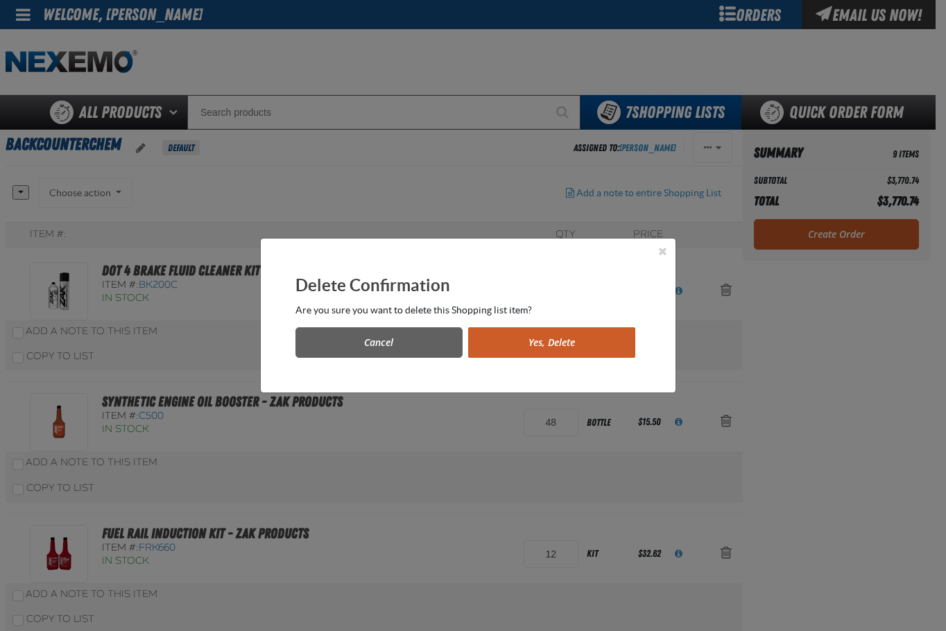
click at [616, 329] on button "Yes, Delete" at bounding box center [551, 342] width 167 height 31
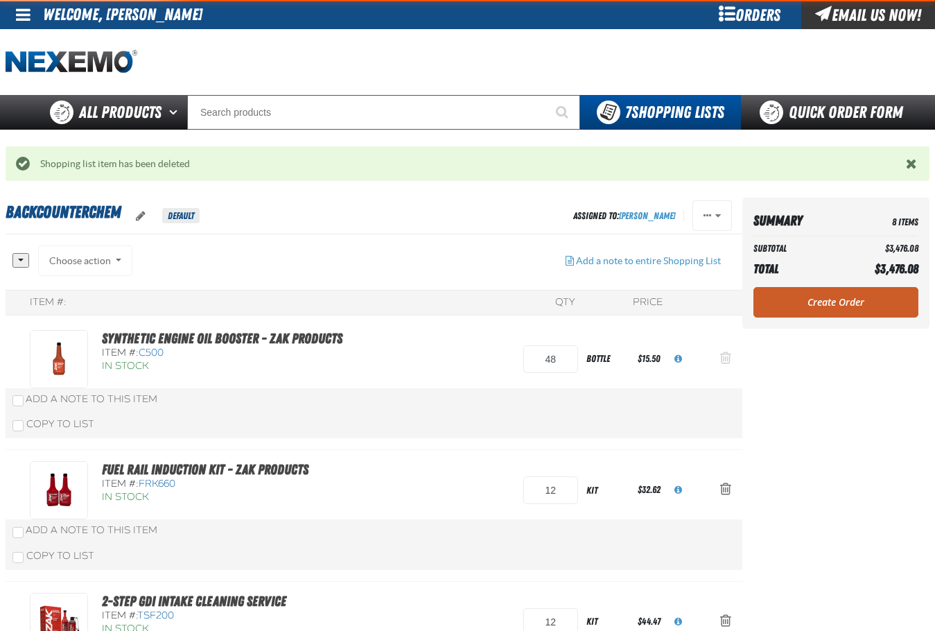
click at [725, 355] on span "Action Remove Synthetic Engine Oil Booster - ZAK Products from BACKCOUNTERCHEM" at bounding box center [725, 358] width 11 height 14
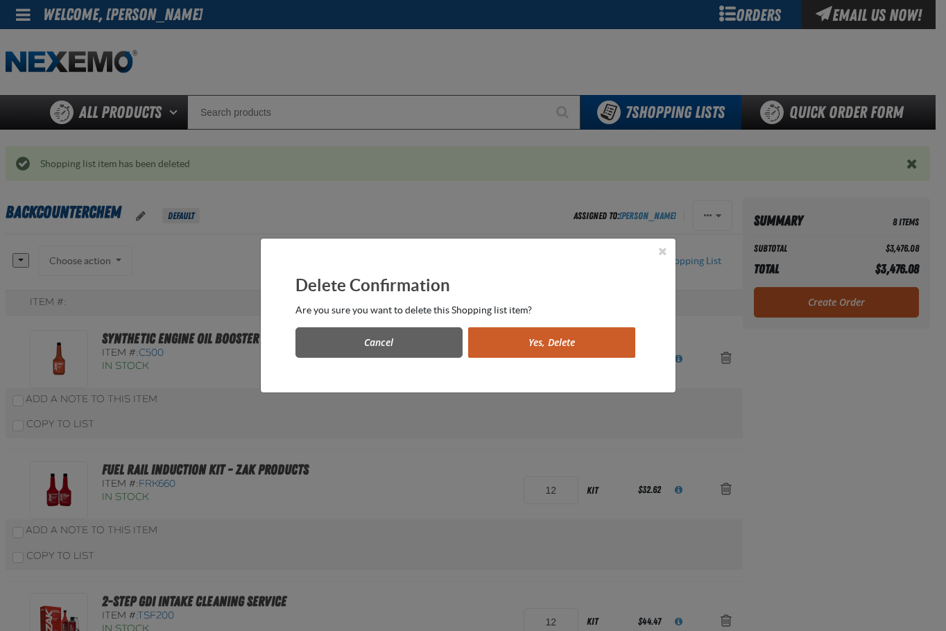
click at [589, 333] on button "Yes, Delete" at bounding box center [551, 342] width 167 height 31
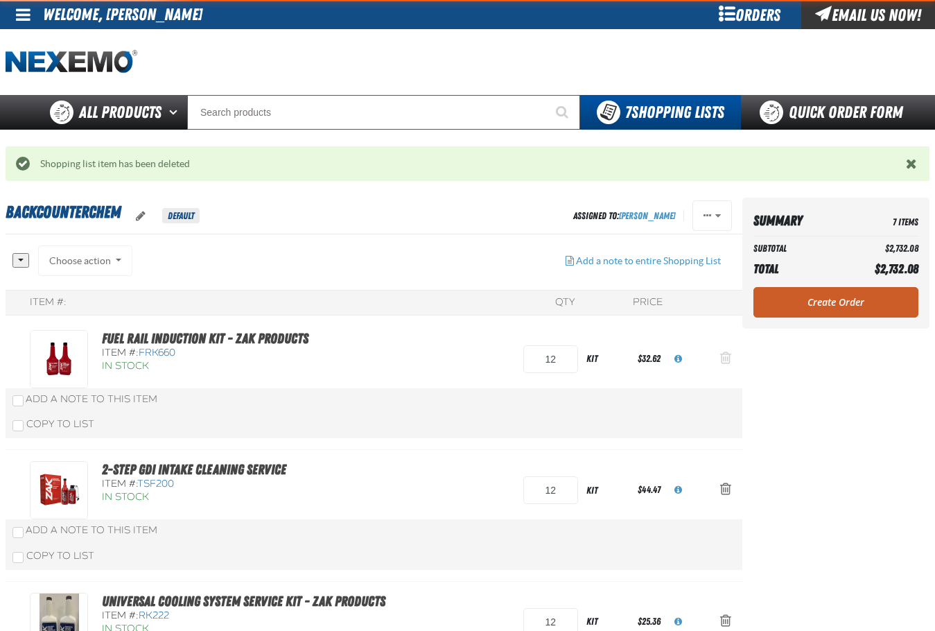
click at [729, 354] on span "Action Remove Fuel Rail Induction Kit - ZAK Products from BACKCOUNTERCHEM" at bounding box center [725, 358] width 11 height 14
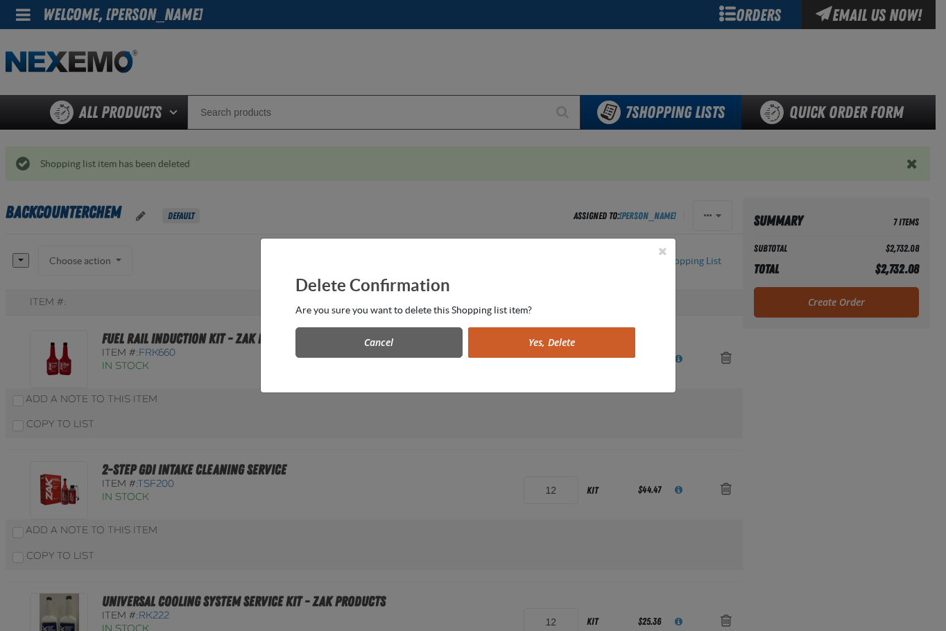
click at [585, 351] on button "Yes, Delete" at bounding box center [551, 342] width 167 height 31
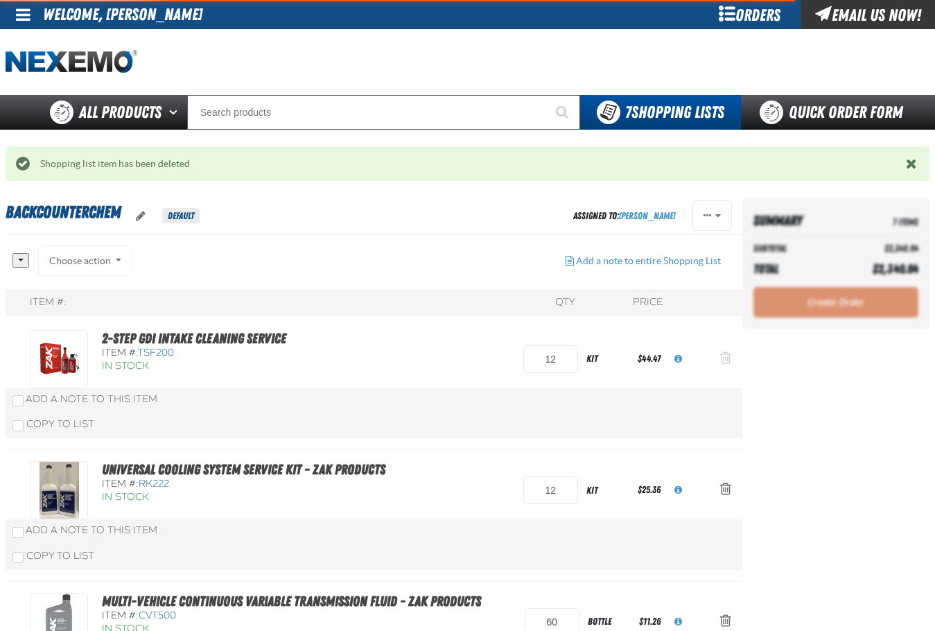
click at [727, 359] on span "Action Remove 2-Step GDI Intake Cleaning Service from BACKCOUNTERCHEM" at bounding box center [725, 358] width 11 height 14
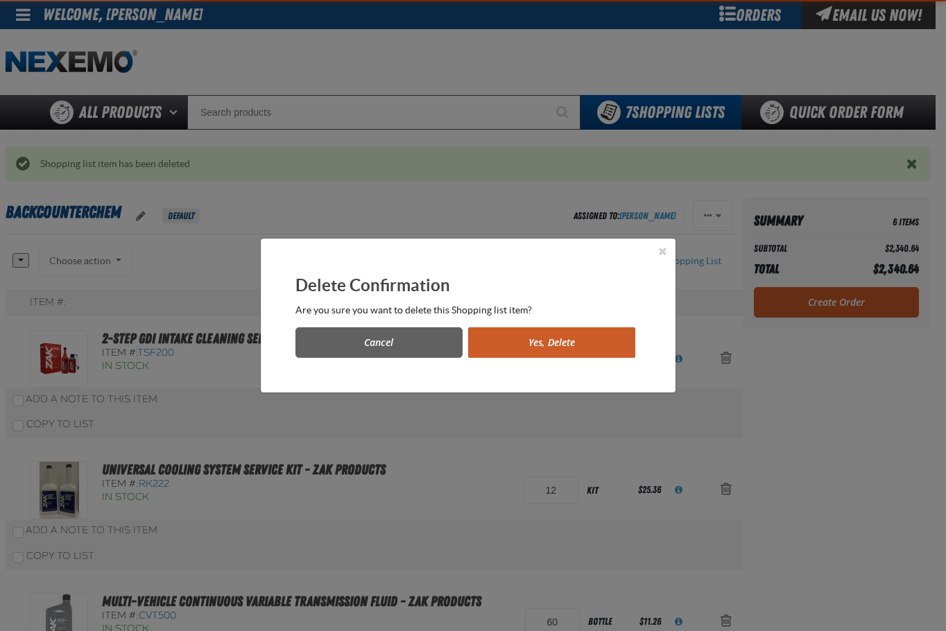
click at [608, 351] on button "Yes, Delete" at bounding box center [551, 342] width 167 height 31
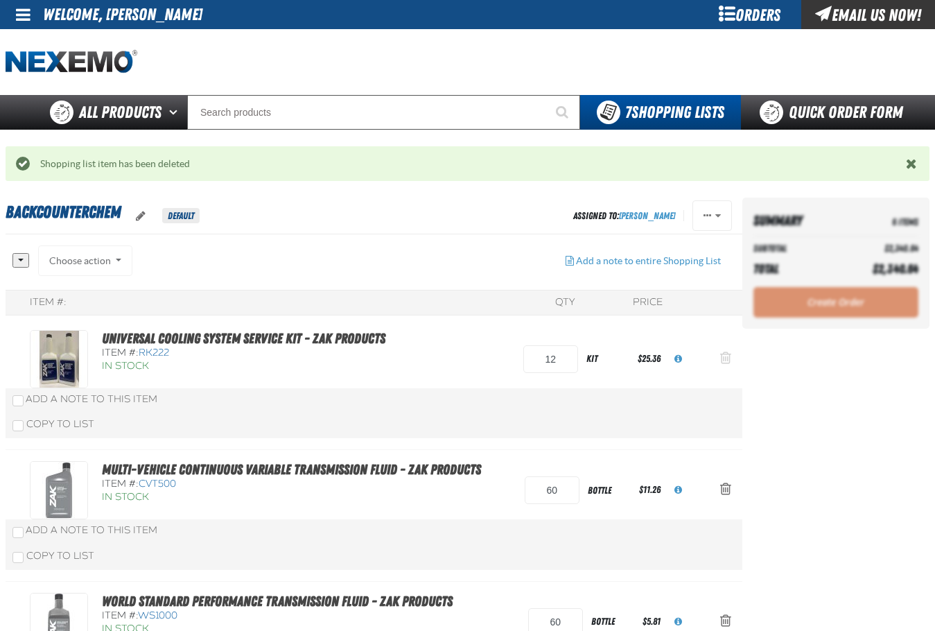
click at [729, 358] on span "Action Remove Universal Cooling System Service Kit - ZAK Products from BACKCOUN…" at bounding box center [725, 358] width 11 height 14
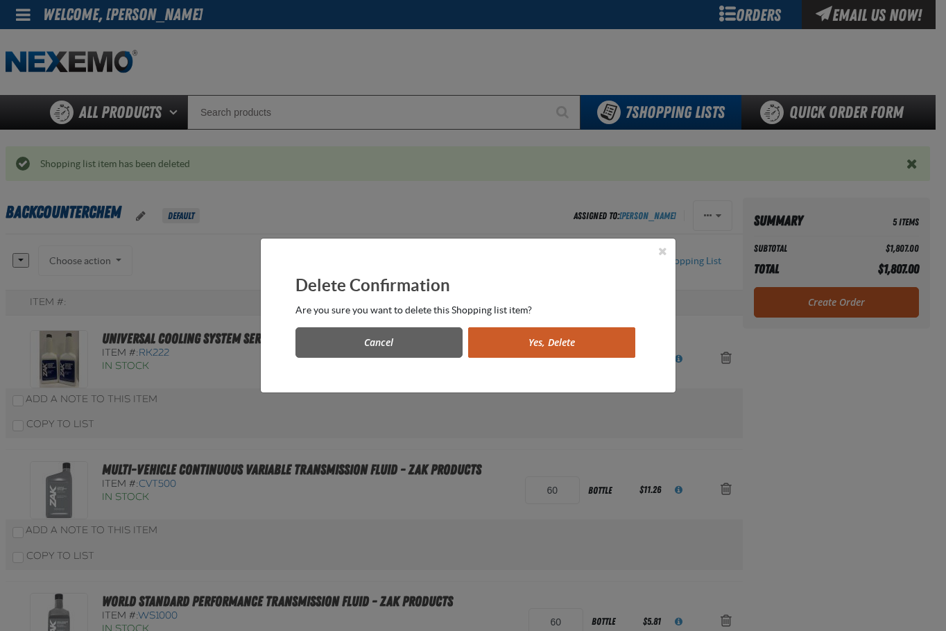
click at [574, 352] on button "Yes, Delete" at bounding box center [551, 342] width 167 height 31
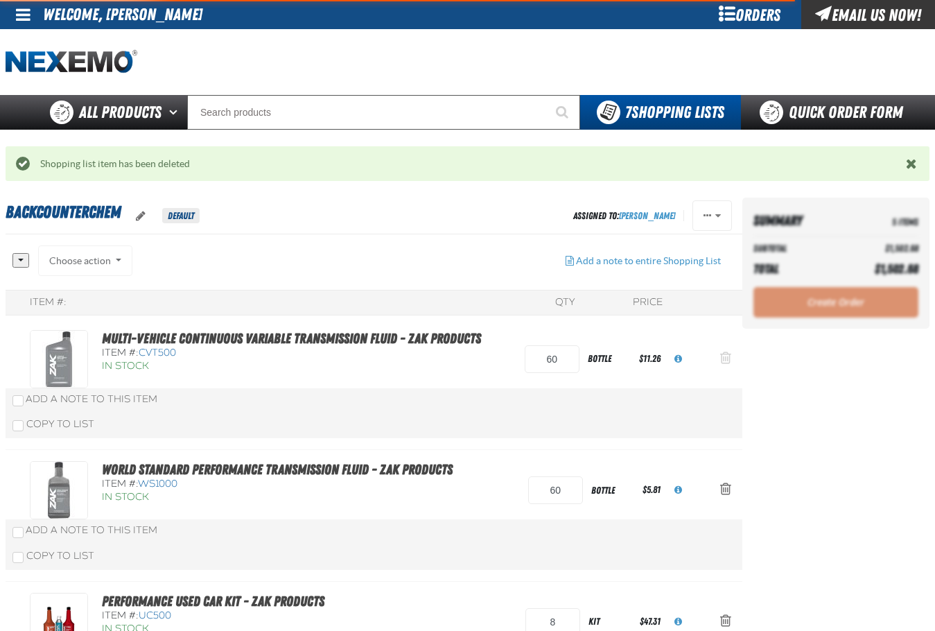
click at [721, 364] on button "Action Remove Multi-Vehicle Continuous Variable Transmission Fluid - ZAK Produc…" at bounding box center [725, 359] width 33 height 31
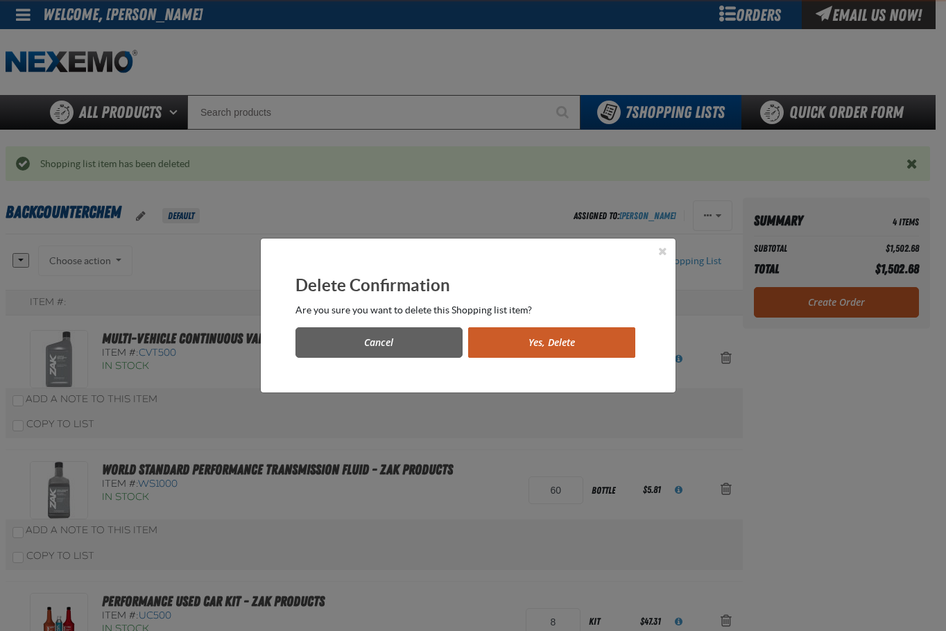
click at [584, 343] on button "Yes, Delete" at bounding box center [551, 342] width 167 height 31
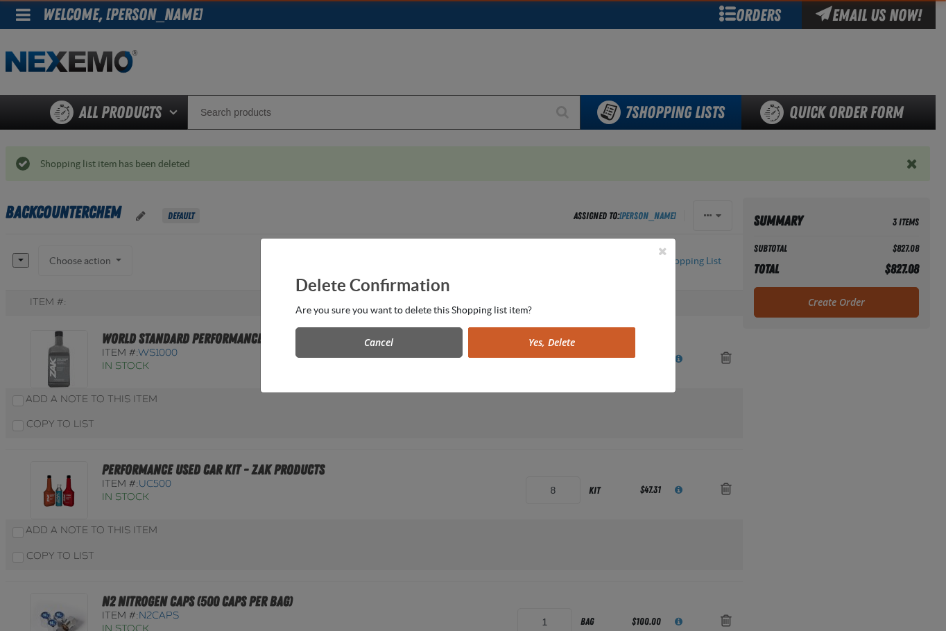
click at [575, 358] on button "Yes, Delete" at bounding box center [551, 342] width 167 height 31
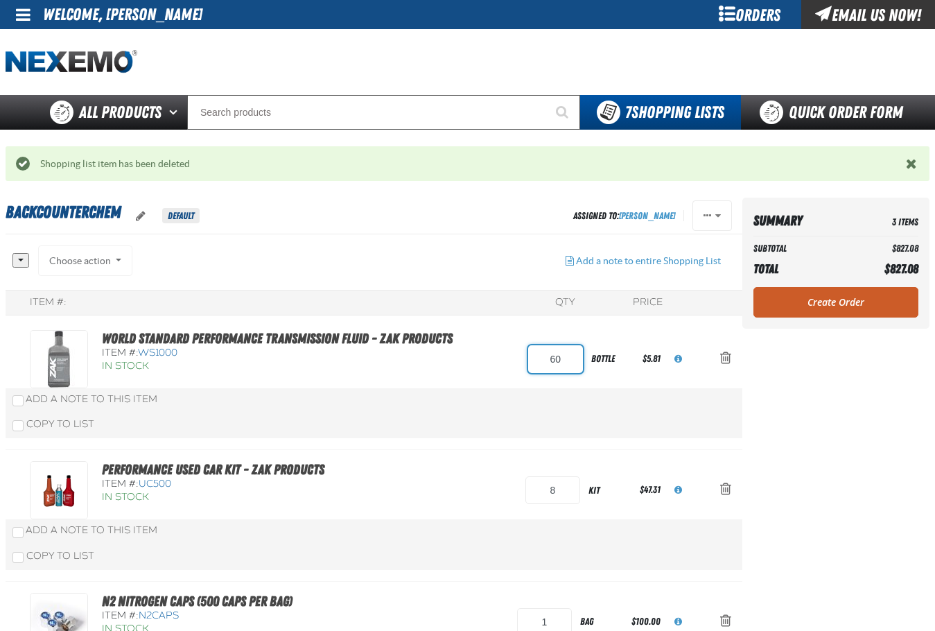
click at [575, 352] on input "60" at bounding box center [555, 359] width 55 height 28
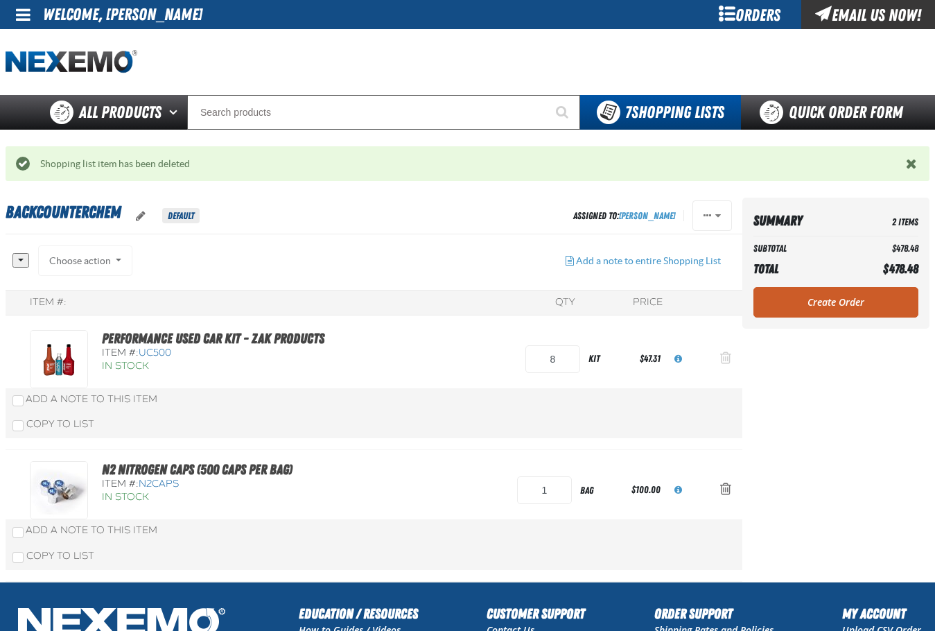
click at [718, 361] on button "Action Remove Performance Used Car Kit - ZAK Products from BACKCOUNTERCHEM" at bounding box center [725, 359] width 33 height 31
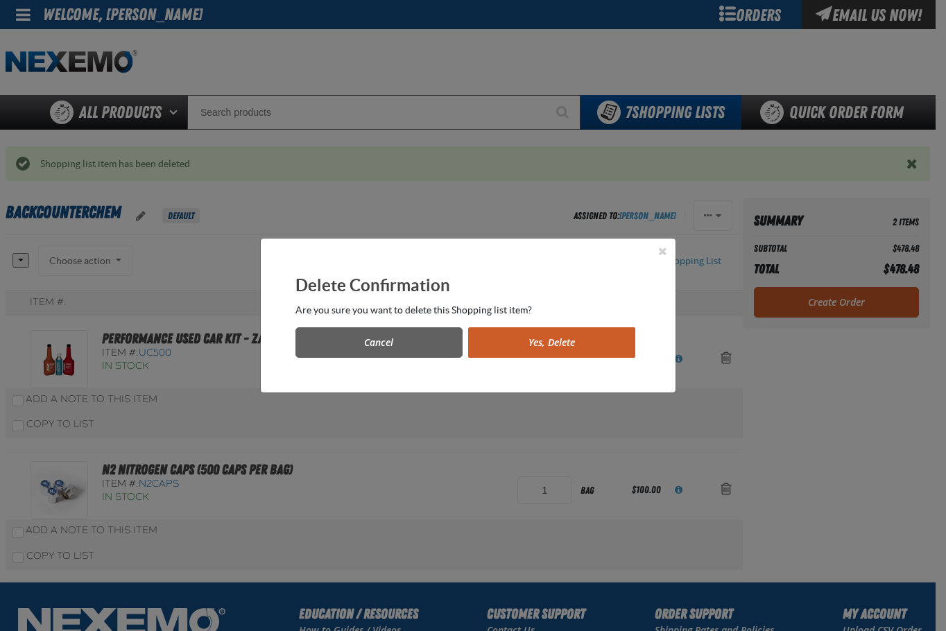
click at [555, 344] on button "Yes, Delete" at bounding box center [551, 342] width 167 height 31
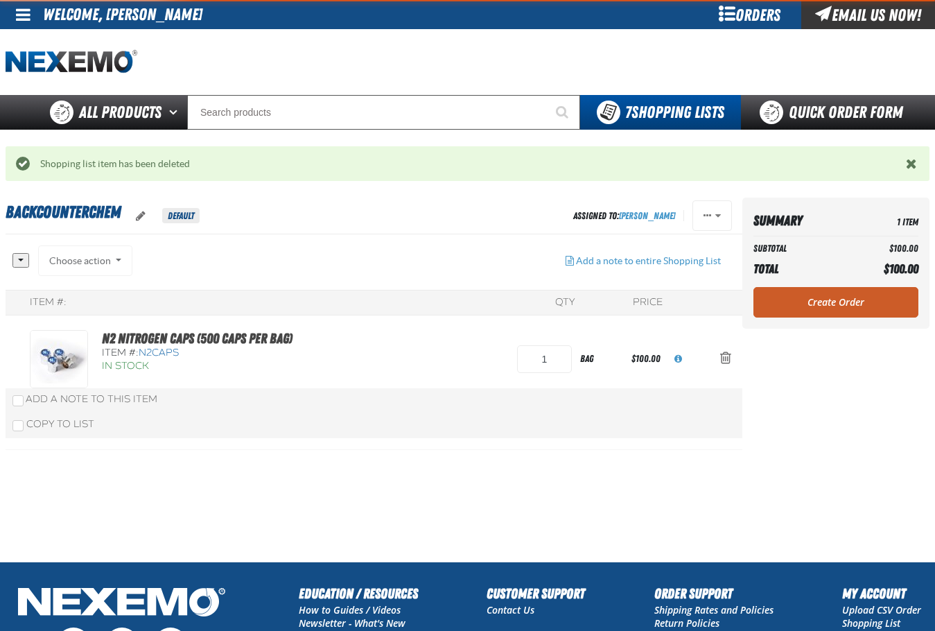
click at [804, 307] on link "Create Order" at bounding box center [836, 302] width 165 height 31
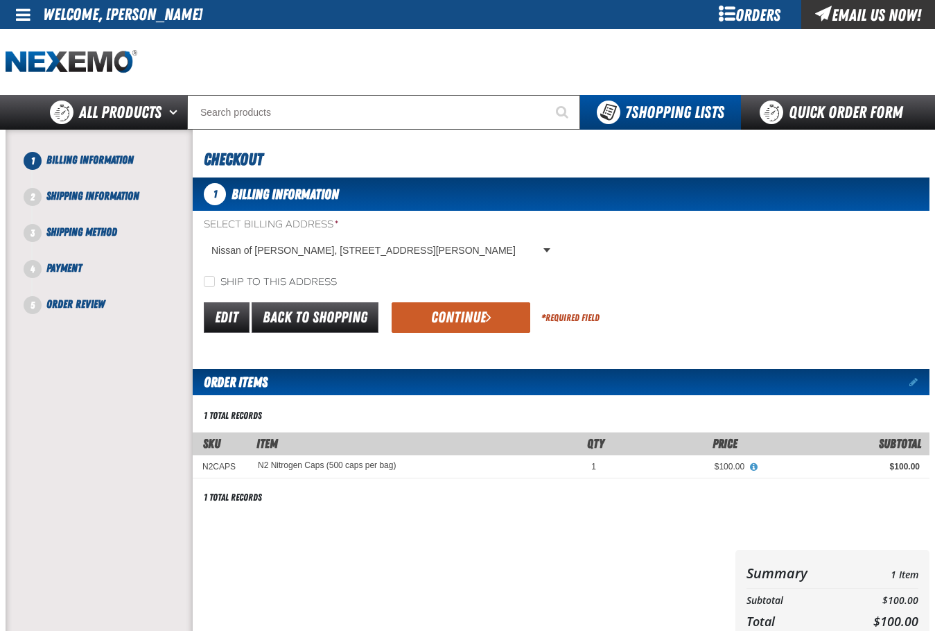
click at [307, 279] on label "Ship to this address" at bounding box center [270, 282] width 133 height 13
click at [215, 279] on input "Ship to this address" at bounding box center [209, 281] width 11 height 11
checkbox input "true"
click at [434, 315] on button "Continue" at bounding box center [461, 317] width 139 height 31
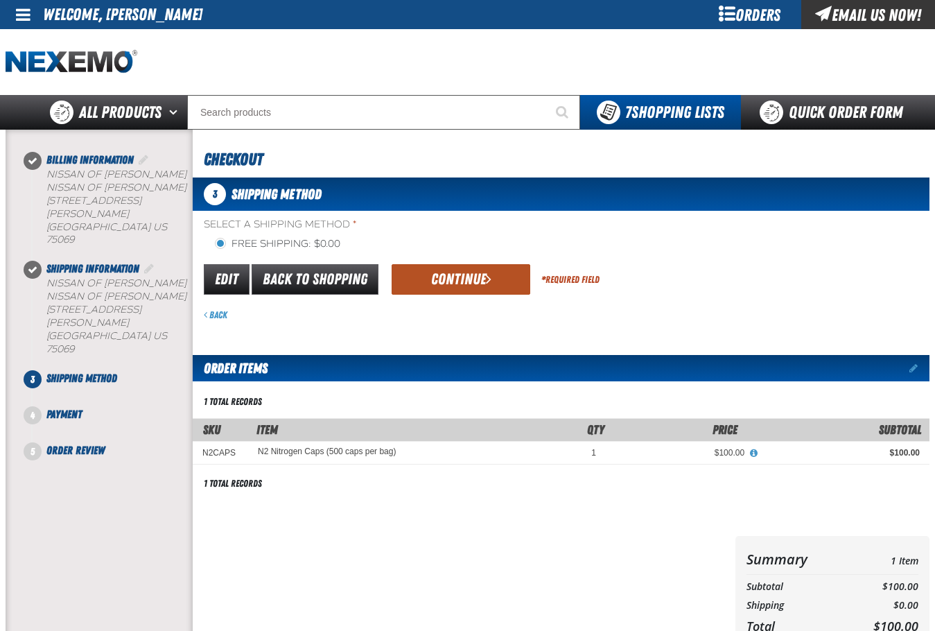
click at [476, 281] on button "Continue" at bounding box center [461, 279] width 139 height 31
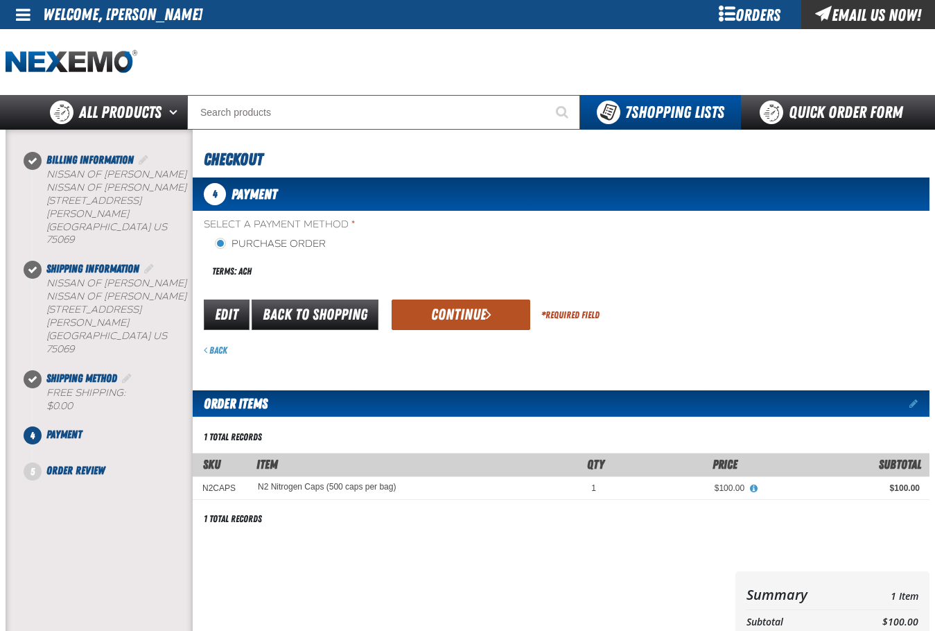
click at [461, 315] on button "Continue" at bounding box center [461, 315] width 139 height 31
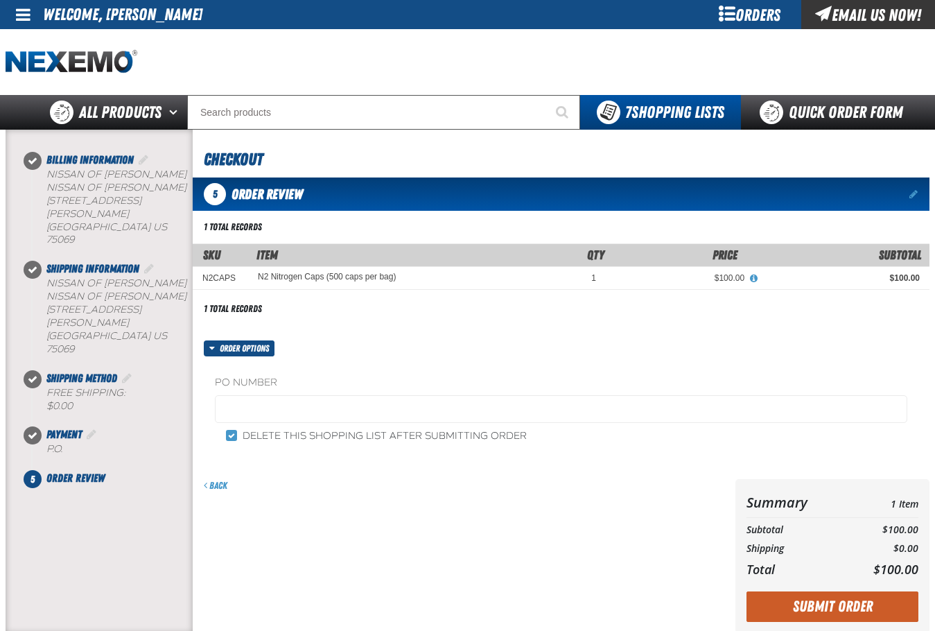
click at [416, 444] on div "PO Number Delete this shopping list after submitting order" at bounding box center [561, 409] width 737 height 106
click at [236, 429] on div "Delete this shopping list after submitting order" at bounding box center [561, 435] width 693 height 15
click at [232, 432] on input "Delete this shopping list after submitting order" at bounding box center [231, 435] width 11 height 11
checkbox input "false"
click at [858, 620] on button "Submit Order" at bounding box center [833, 606] width 172 height 31
